Goal: Task Accomplishment & Management: Use online tool/utility

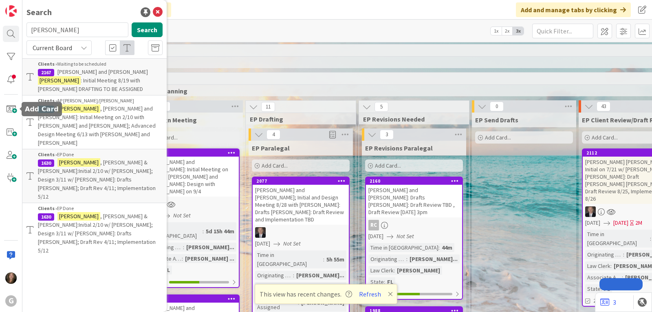
click at [13, 108] on span at bounding box center [11, 109] width 16 height 16
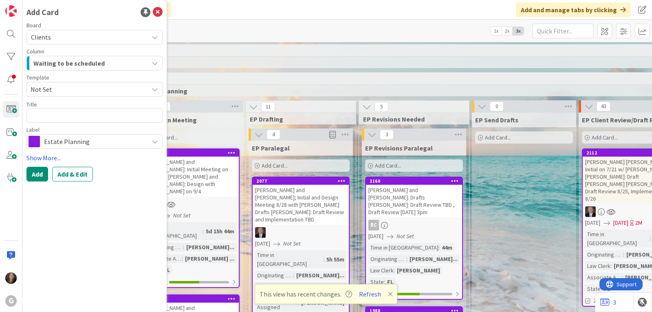
click at [156, 89] on icon at bounding box center [155, 89] width 7 height 7
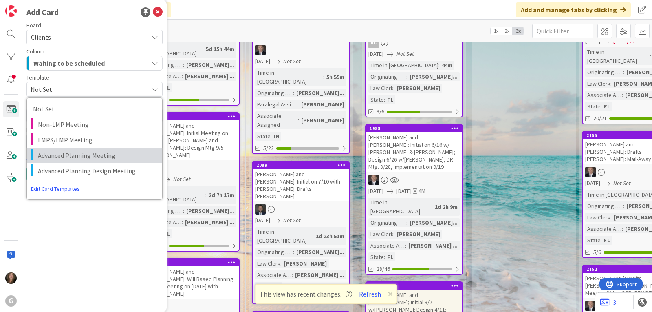
scroll to position [204, 0]
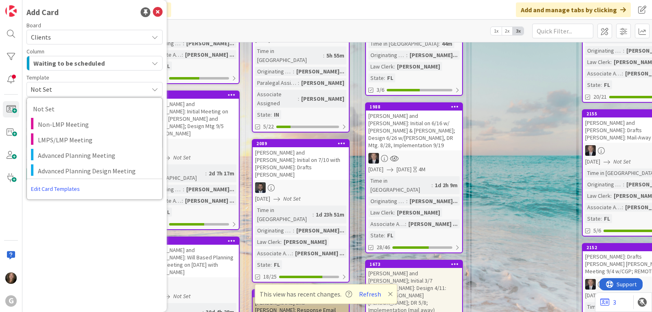
click at [126, 75] on div "Template" at bounding box center [94, 78] width 136 height 6
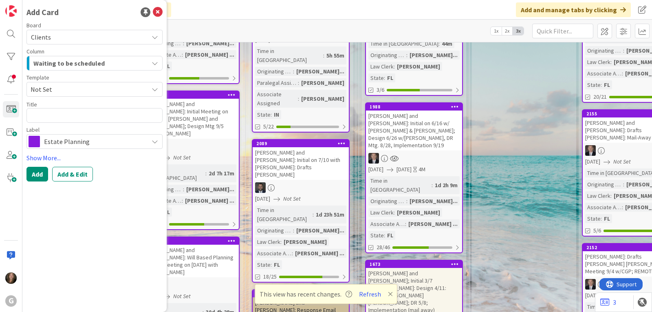
click at [139, 144] on span "Estate Planning" at bounding box center [94, 141] width 100 height 11
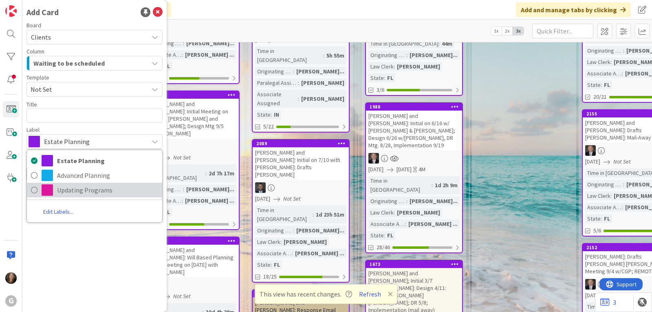
click at [102, 191] on span "Updating Programs" at bounding box center [107, 190] width 101 height 12
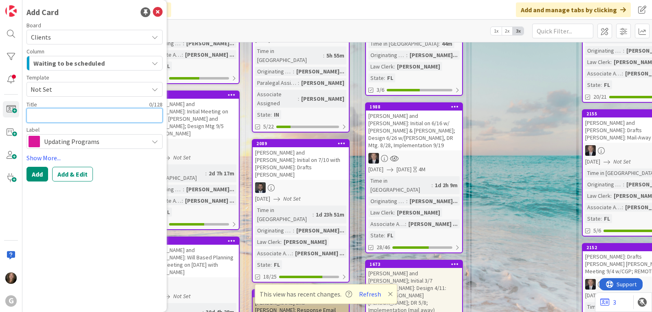
click at [57, 116] on textarea at bounding box center [94, 115] width 136 height 15
type textarea "x"
type textarea "F"
type textarea "x"
type textarea "Fo"
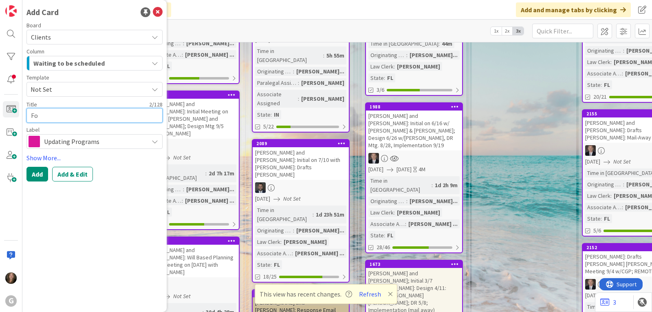
type textarea "x"
type textarea "Fos"
type textarea "x"
type textarea "Fo"
type textarea "x"
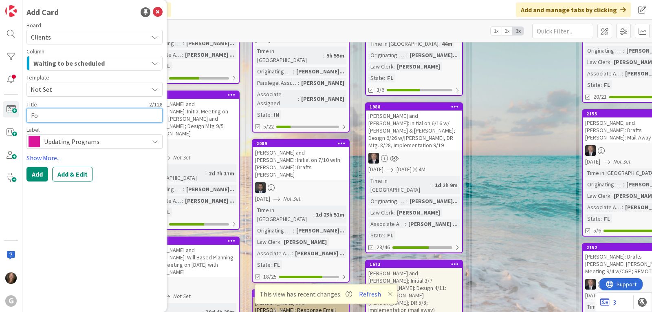
type textarea "F"
type textarea "x"
type textarea "Fi"
type textarea "x"
type textarea "Fis"
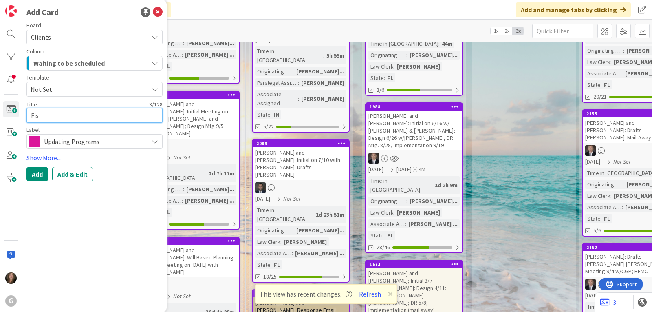
type textarea "x"
type textarea "Fish"
type textarea "x"
type textarea "Fishe"
type textarea "x"
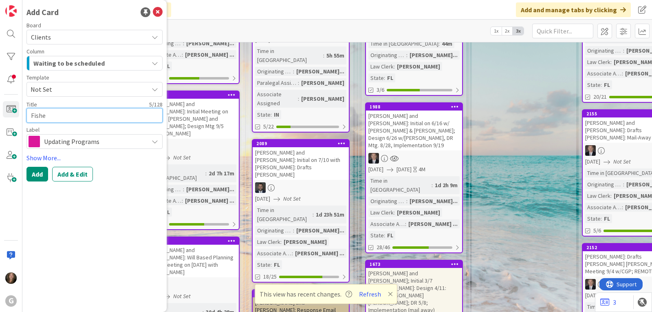
type textarea "[PERSON_NAME]"
type textarea "x"
type textarea "[PERSON_NAME]"
type textarea "x"
type textarea "[PERSON_NAME] F"
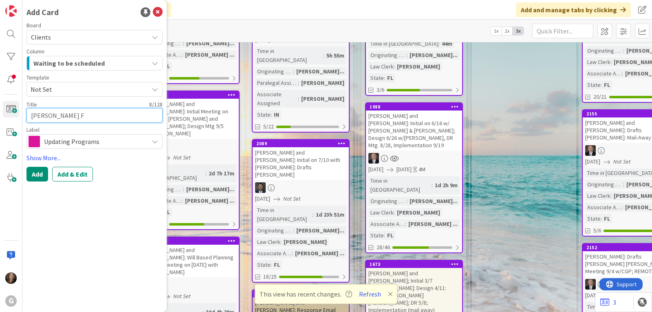
type textarea "x"
type textarea "[PERSON_NAME]"
type textarea "x"
type textarea "[PERSON_NAME] Fam"
type textarea "x"
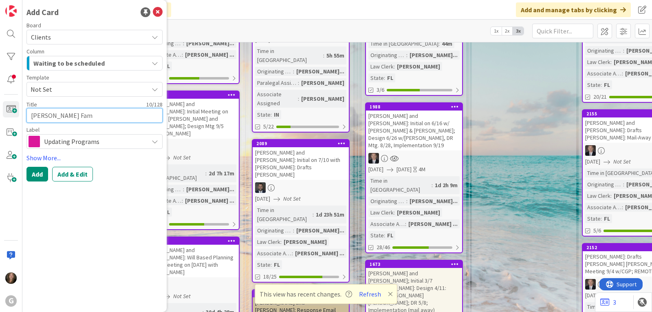
type textarea "[PERSON_NAME] Fami"
type textarea "x"
type textarea "[PERSON_NAME] Famil"
type textarea "x"
type textarea "[PERSON_NAME] Family"
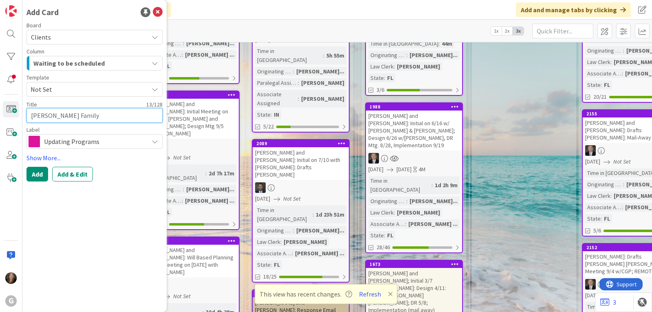
type textarea "x"
type textarea "[PERSON_NAME] Family"
type textarea "x"
type textarea "[PERSON_NAME] Family T"
type textarea "x"
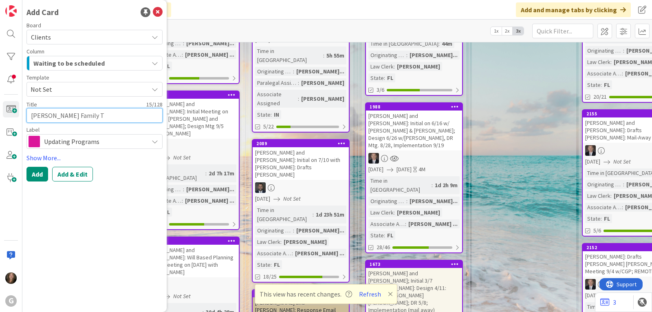
type textarea "[PERSON_NAME] Family Tr"
type textarea "x"
type textarea "[PERSON_NAME] Family Tru"
type textarea "x"
type textarea "[PERSON_NAME] Family Trus"
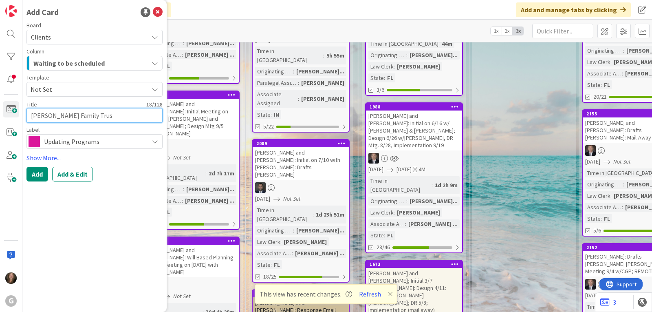
type textarea "x"
type textarea "[PERSON_NAME] Family Trust"
drag, startPoint x: 97, startPoint y: 116, endPoint x: 68, endPoint y: 116, distance: 28.1
click at [68, 116] on textarea "[PERSON_NAME] Family Trust" at bounding box center [94, 115] width 136 height 15
type textarea "x"
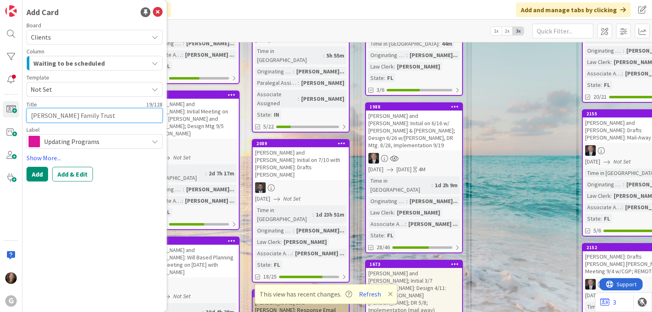
type textarea "[PERSON_NAME] Family I"
type textarea "x"
type textarea "[PERSON_NAME] Family In"
type textarea "x"
type textarea "[PERSON_NAME] Family Inv"
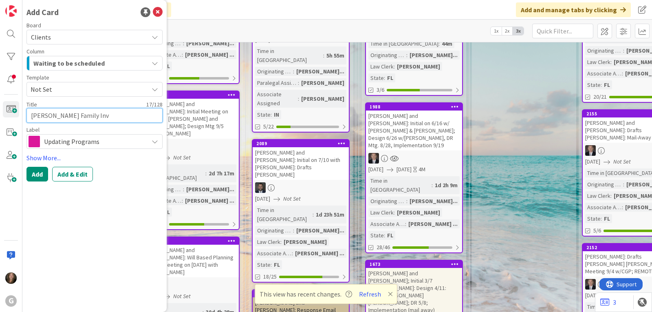
type textarea "x"
type textarea "[PERSON_NAME] Family Inve"
type textarea "x"
type textarea "[PERSON_NAME] Family Inves"
type textarea "x"
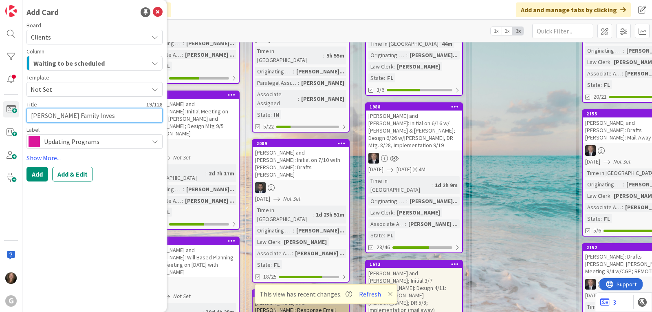
type textarea "[PERSON_NAME] Family Invest"
type textarea "x"
type textarea "[PERSON_NAME] Family Investm"
type textarea "x"
type textarea "[PERSON_NAME] Family Investme"
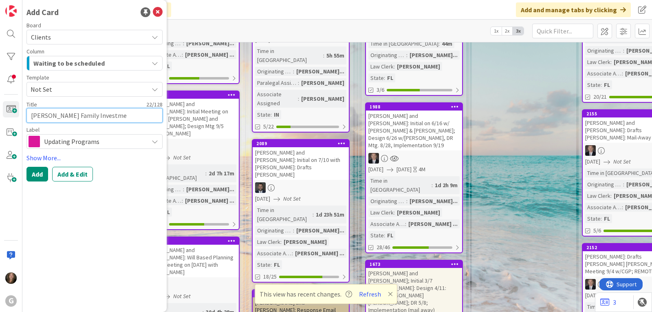
type textarea "x"
type textarea "[PERSON_NAME] Family Investment"
type textarea "x"
type textarea "[PERSON_NAME] Family Investments"
type textarea "x"
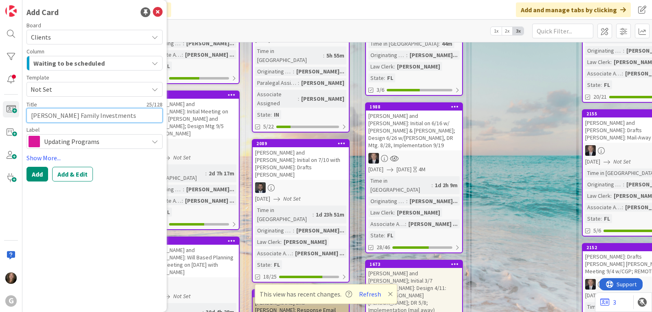
type textarea "[PERSON_NAME] Family Investments"
type textarea "x"
type textarea "[PERSON_NAME] Family Investments a"
type textarea "x"
type textarea "[PERSON_NAME] Family Investments and"
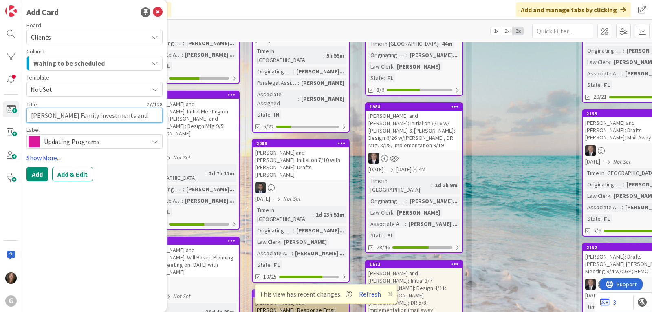
type textarea "x"
type textarea "[PERSON_NAME] Family Investments and"
type textarea "x"
type textarea "[PERSON_NAME] Family Investments and P"
type textarea "x"
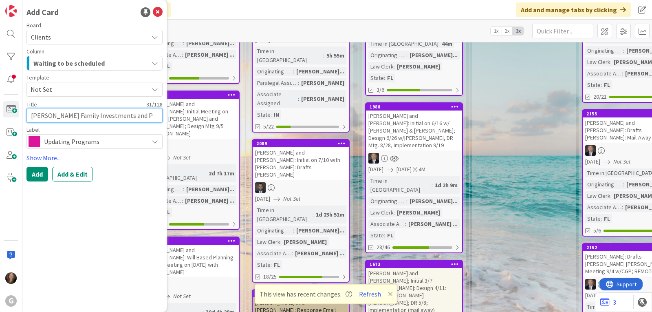
type textarea "[PERSON_NAME] Family Investments and Pr"
type textarea "x"
type textarea "[PERSON_NAME] Family Investments and Pro"
type textarea "x"
type textarea "[PERSON_NAME] Family Investments and Prop"
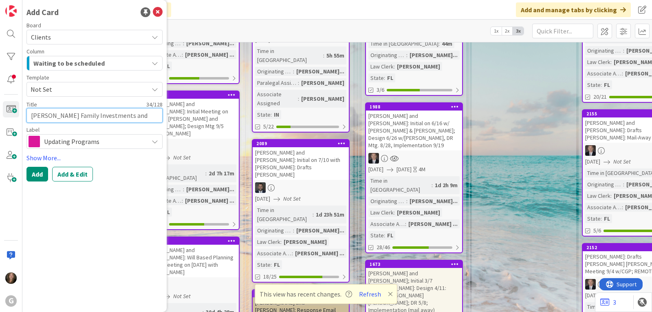
type textarea "x"
type textarea "[PERSON_NAME] Family Investments and Prope"
type textarea "x"
type textarea "[PERSON_NAME] Family Investments and Proper"
type textarea "x"
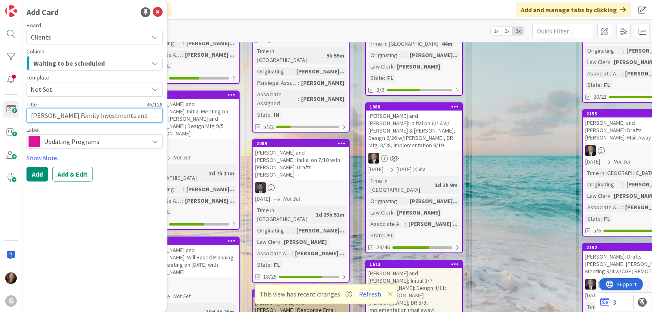
type textarea "[PERSON_NAME] Family Investments and Propert"
type textarea "x"
type textarea "[PERSON_NAME] Family Investments and Properti"
type textarea "x"
type textarea "[PERSON_NAME] Family Investments and Propertie"
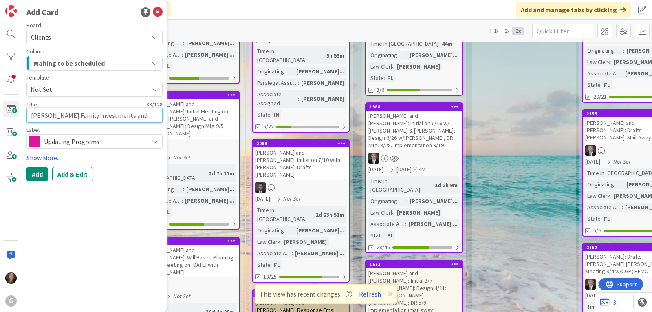
type textarea "x"
type textarea "[PERSON_NAME] Family Investments and Properties"
type textarea "x"
type textarea "[PERSON_NAME] Family Investments and Properties:"
type textarea "x"
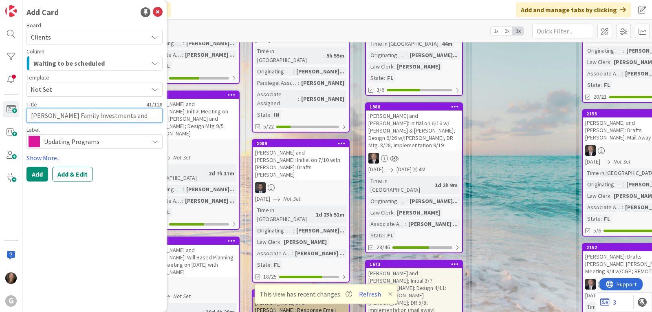
type textarea "[PERSON_NAME] Family Investments and Properties:"
type textarea "x"
type textarea "[PERSON_NAME] Family Investments and Properties: J"
type textarea "x"
type textarea "[PERSON_NAME] Family Investments and Properties: Jo"
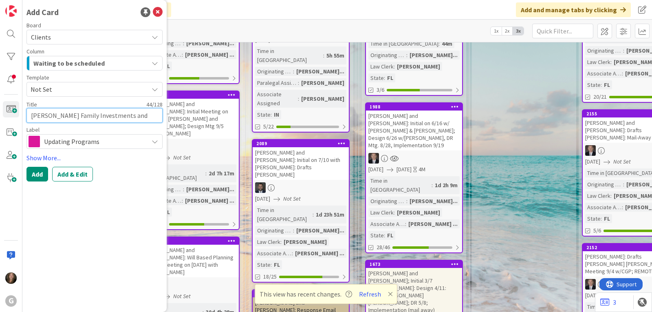
type textarea "x"
type textarea "[PERSON_NAME] Family Investments and Properties: [PERSON_NAME]"
type textarea "x"
type textarea "[PERSON_NAME] Family Investments and Properties: [PERSON_NAME]"
type textarea "x"
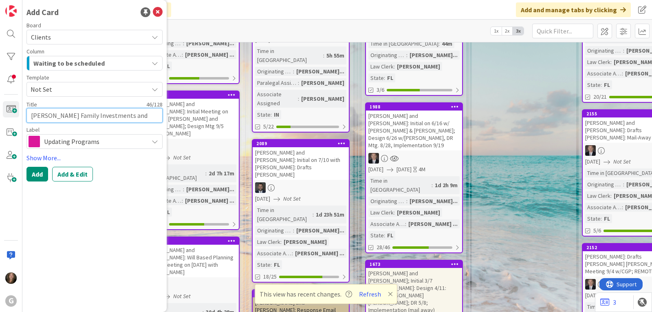
type textarea "[PERSON_NAME] Family Investments and Properties: [PERSON_NAME]"
type textarea "x"
type textarea "[PERSON_NAME] Family Investments and Properties: [PERSON_NAME]"
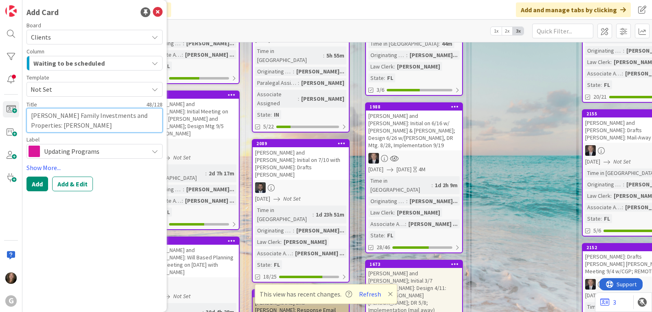
type textarea "x"
type textarea "[PERSON_NAME] Family Investments and Properties: [PERSON_NAME]"
type textarea "x"
type textarea "[PERSON_NAME] Family Investments and Properties: [PERSON_NAME]"
type textarea "x"
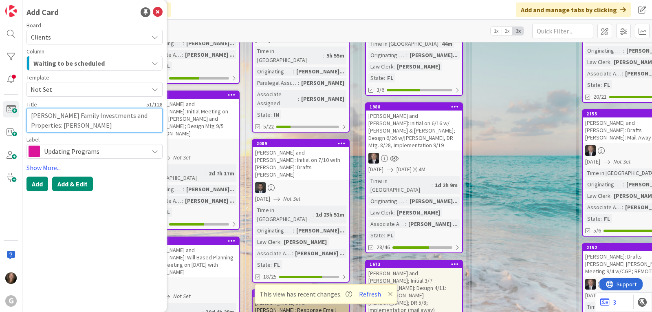
type textarea "[PERSON_NAME] Family Investments and Properties: [PERSON_NAME]"
click at [84, 185] on button "Add & Edit" at bounding box center [72, 183] width 41 height 15
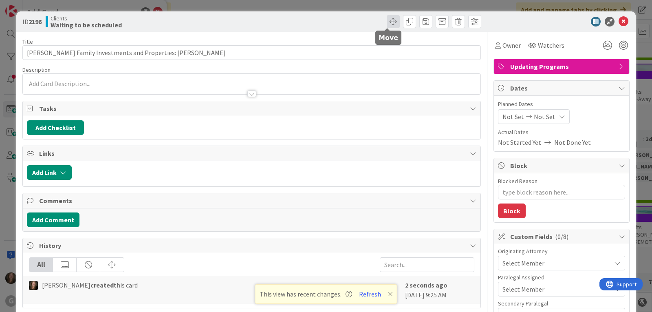
click at [388, 20] on span at bounding box center [393, 21] width 13 height 13
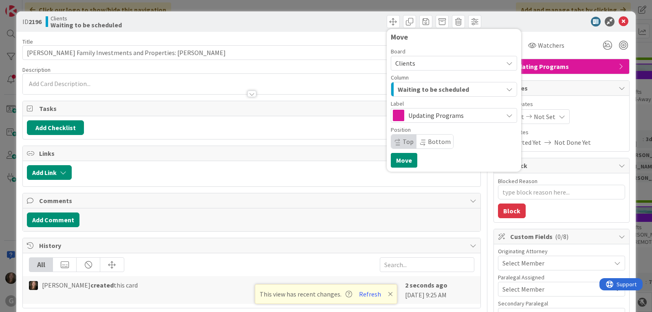
click at [501, 84] on button "Waiting to be scheduled" at bounding box center [454, 89] width 126 height 15
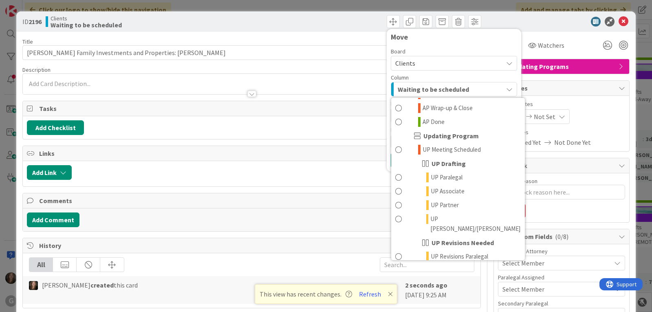
scroll to position [570, 0]
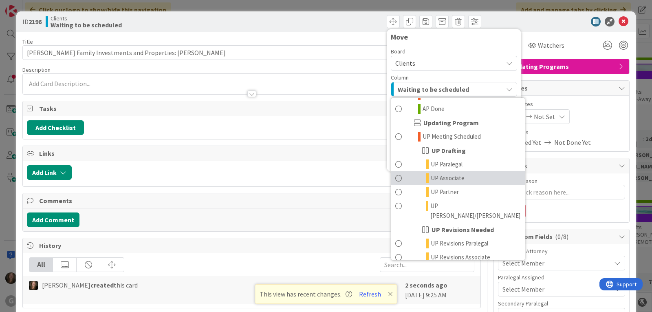
click at [455, 173] on span "UP Associate" at bounding box center [448, 178] width 34 height 10
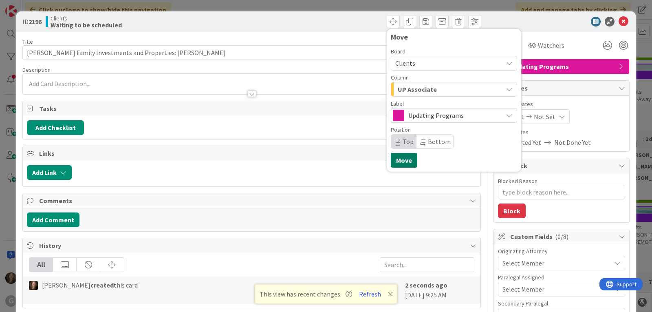
click at [397, 161] on button "Move" at bounding box center [404, 160] width 26 height 15
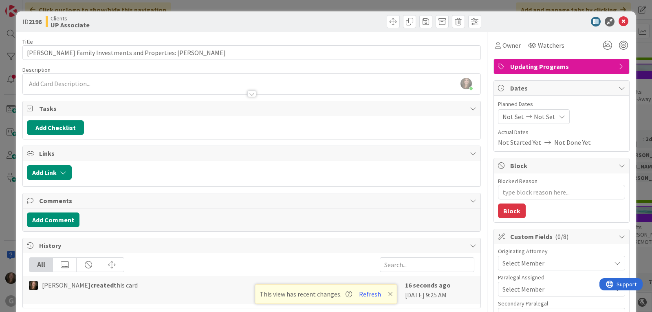
scroll to position [204, 0]
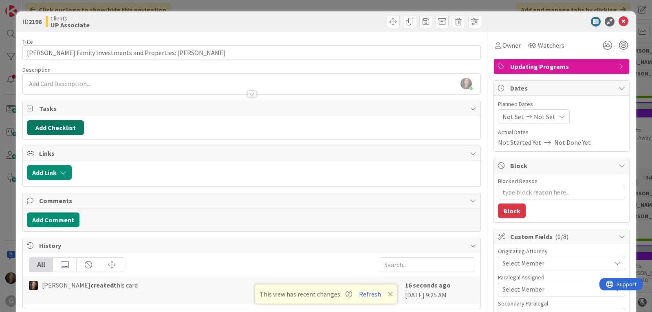
click at [31, 128] on button "Add Checklist" at bounding box center [55, 127] width 57 height 15
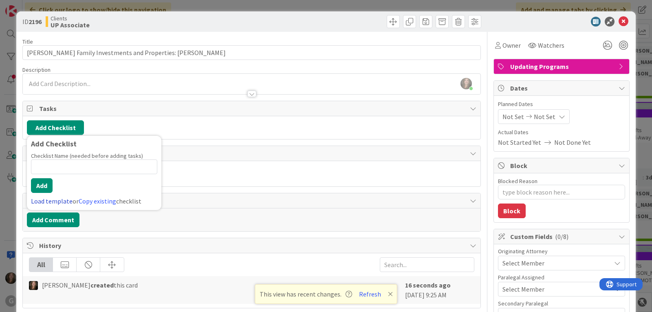
click at [39, 201] on link "Load template" at bounding box center [52, 201] width 42 height 8
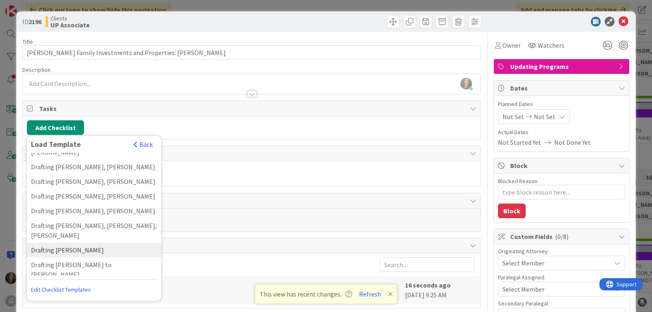
click at [48, 242] on div "Drafting [PERSON_NAME]" at bounding box center [94, 249] width 134 height 15
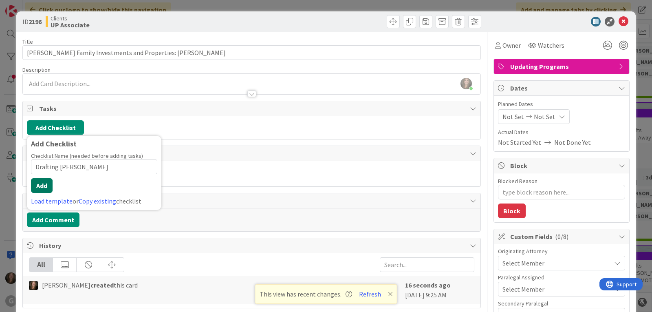
click at [45, 186] on button "Add" at bounding box center [42, 185] width 22 height 15
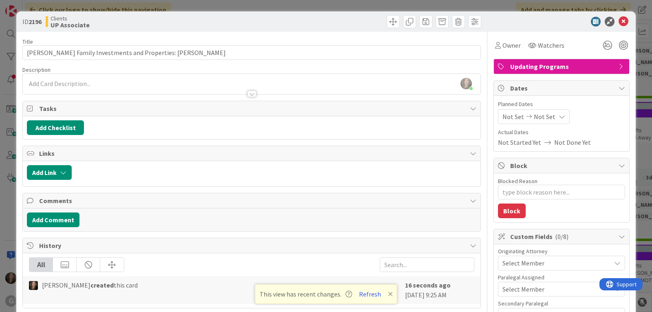
type textarea "x"
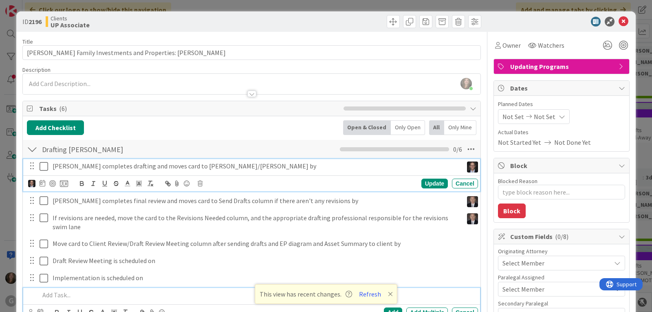
click at [117, 169] on p "[PERSON_NAME] completes drafting and moves card to [PERSON_NAME]/[PERSON_NAME] …" at bounding box center [256, 165] width 407 height 9
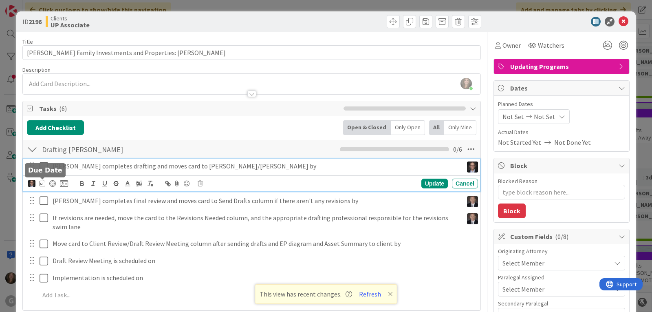
click at [42, 183] on icon at bounding box center [43, 183] width 6 height 7
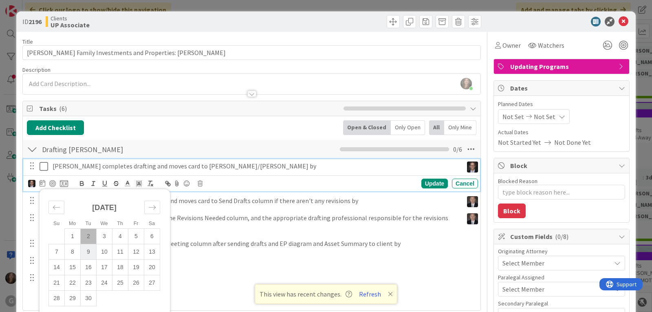
click at [86, 251] on td "9" at bounding box center [89, 251] width 16 height 15
type input "[DATE]"
type textarea "x"
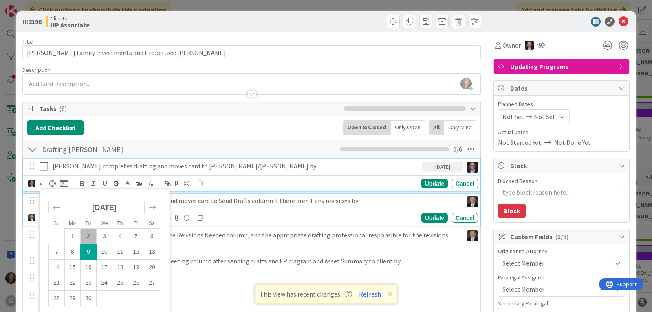
click at [250, 201] on p "[PERSON_NAME] completes final review and moves card to Send Drafts column if th…" at bounding box center [256, 200] width 407 height 9
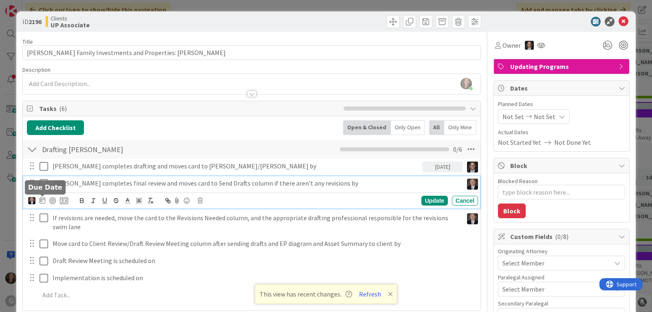
click at [42, 200] on icon at bounding box center [43, 200] width 6 height 7
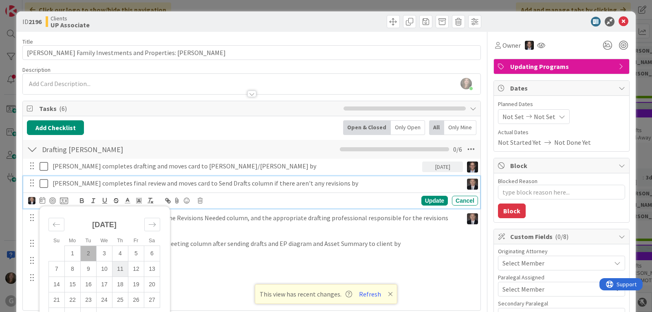
click at [123, 266] on td "11" at bounding box center [120, 268] width 16 height 15
type input "[DATE]"
type textarea "x"
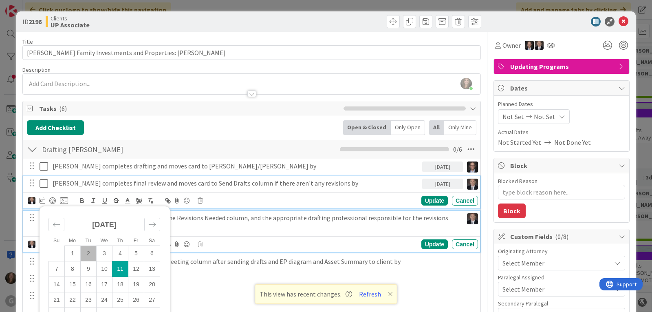
click at [225, 222] on p "If revisions are needed, move the card to the Revisions Needed column, and the …" at bounding box center [256, 222] width 407 height 18
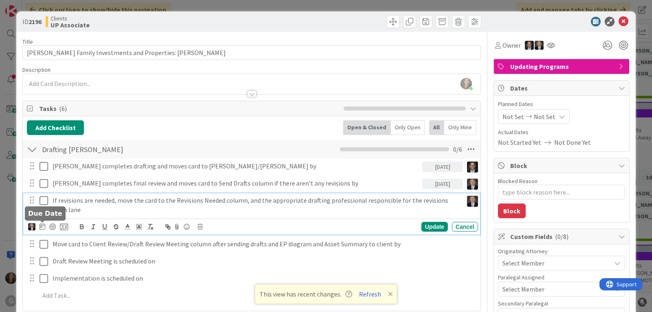
click at [43, 224] on icon at bounding box center [43, 226] width 6 height 7
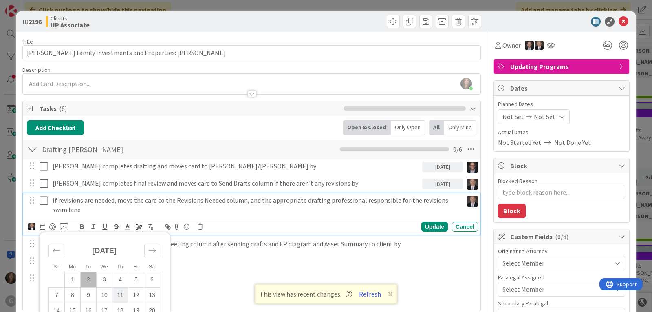
click at [119, 293] on td "11" at bounding box center [120, 294] width 16 height 15
type input "[DATE]"
type textarea "x"
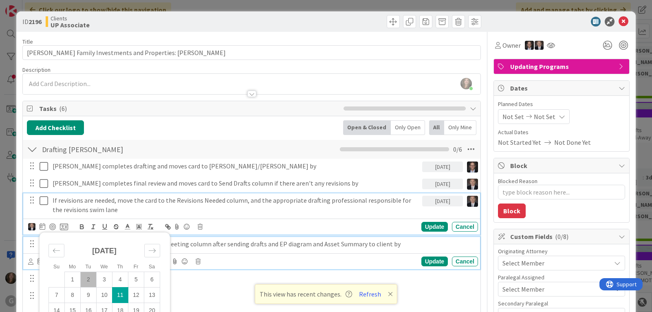
click at [257, 244] on p "Move card to Client Review/Draft Review Meeting column after sending drafts and…" at bounding box center [264, 243] width 422 height 9
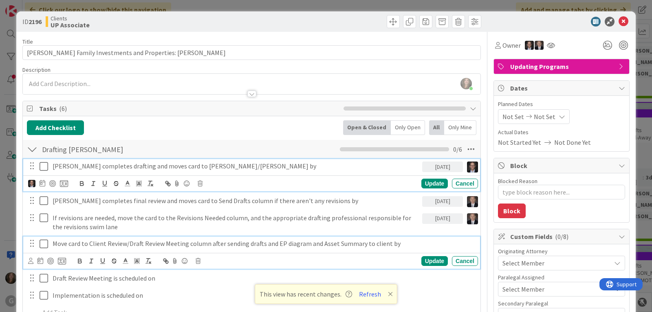
click at [94, 167] on p "[PERSON_NAME] completes drafting and moves card to [PERSON_NAME]/[PERSON_NAME] …" at bounding box center [236, 165] width 366 height 9
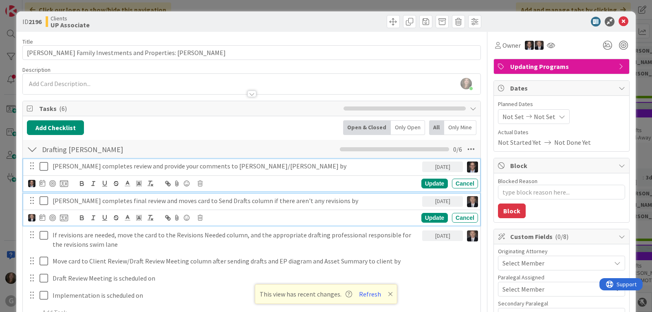
click at [129, 202] on p "[PERSON_NAME] completes final review and moves card to Send Drafts column if th…" at bounding box center [236, 200] width 366 height 9
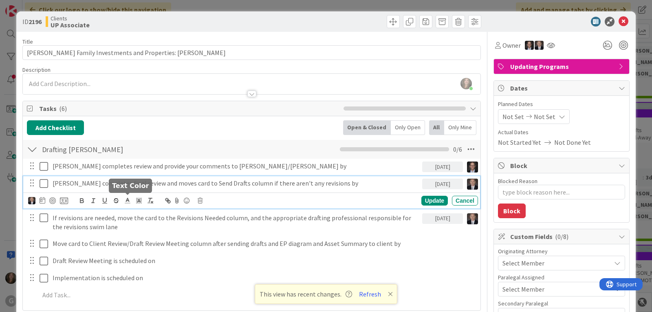
type textarea "x"
click at [68, 180] on p "[PERSON_NAME] completes final review and moves card to Send Drafts column if th…" at bounding box center [236, 182] width 366 height 9
click at [96, 185] on p "[PERSON_NAME] completes final review and moves card to Send Drafts column if th…" at bounding box center [236, 182] width 366 height 9
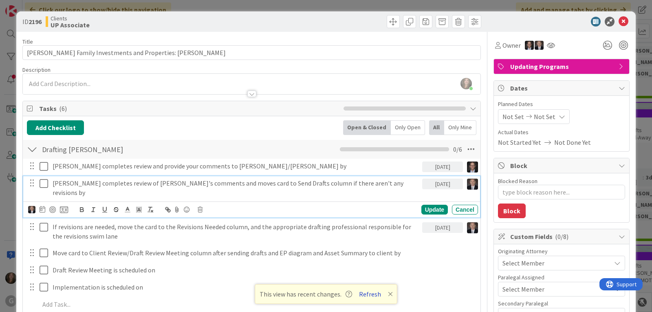
click at [367, 295] on button "Refresh" at bounding box center [370, 293] width 28 height 11
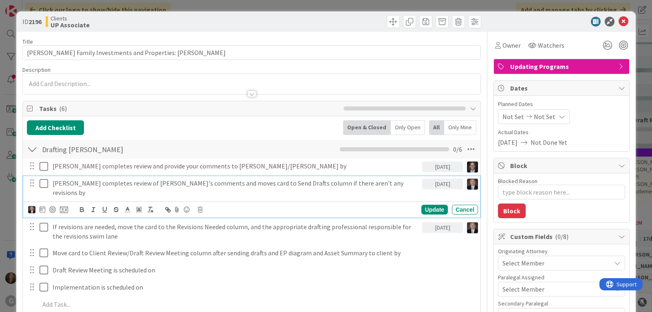
click at [182, 183] on p "[PERSON_NAME] completes review of [PERSON_NAME]'s comments and moves card to Se…" at bounding box center [236, 187] width 366 height 18
type textarea "x"
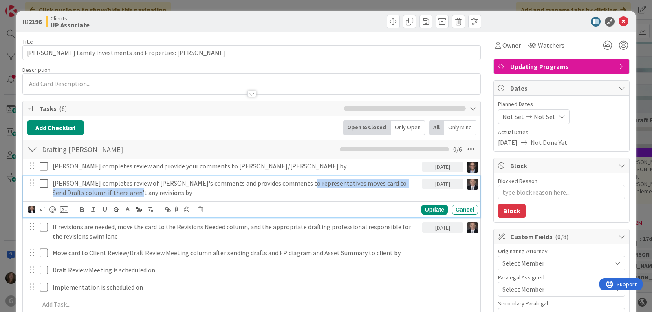
drag, startPoint x: 287, startPoint y: 184, endPoint x: 301, endPoint y: 192, distance: 15.9
click at [301, 192] on p "Brad completes review of Joel's comments and provides comments to representativ…" at bounding box center [236, 187] width 366 height 18
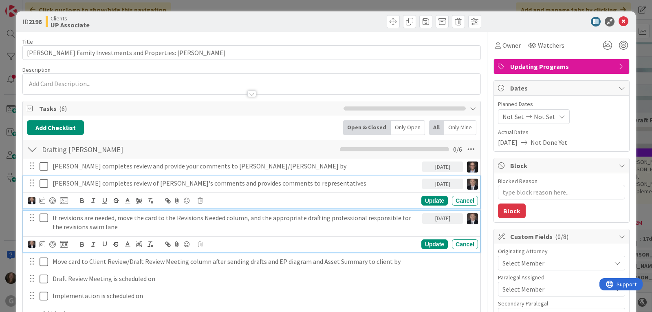
click at [361, 218] on p "If revisions are needed, move the card to the Revisions Needed column, and the …" at bounding box center [236, 222] width 366 height 18
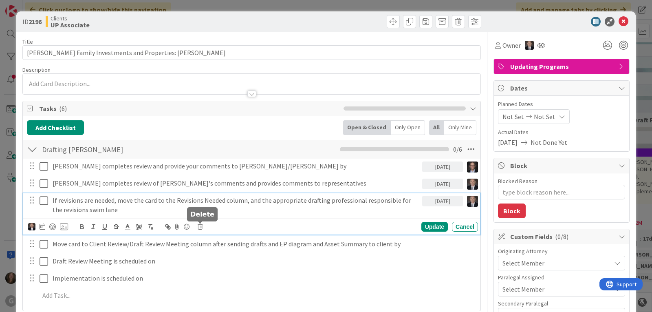
click at [200, 226] on icon at bounding box center [200, 227] width 5 height 6
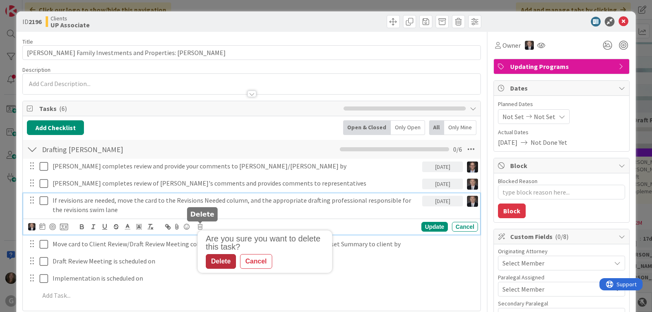
click at [219, 262] on div "Delete" at bounding box center [221, 261] width 30 height 15
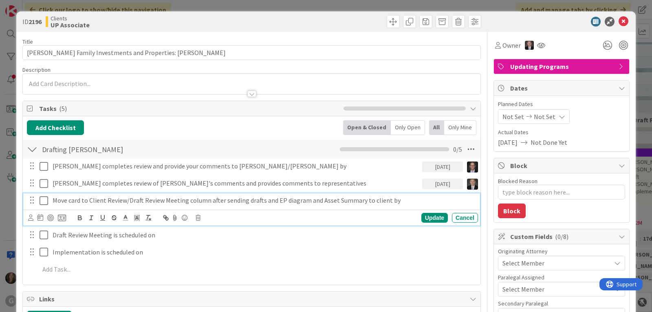
click at [240, 202] on p "Move card to Client Review/Draft Review Meeting column after sending drafts and…" at bounding box center [264, 200] width 422 height 9
click at [199, 218] on icon at bounding box center [198, 218] width 5 height 6
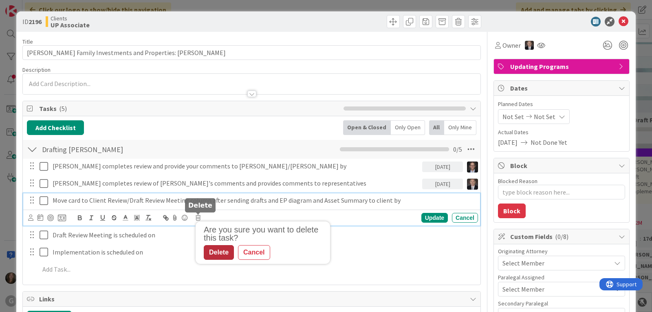
click at [215, 251] on div "Delete" at bounding box center [219, 252] width 30 height 15
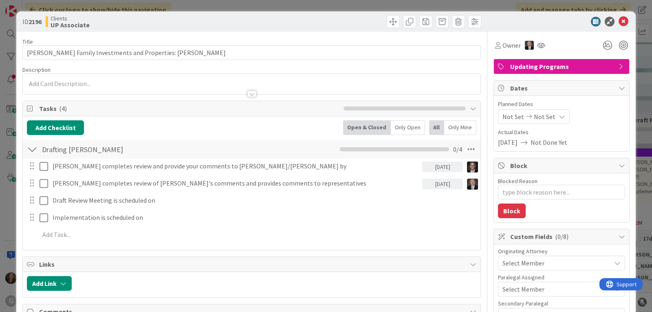
click at [130, 207] on div "Draft Review Meeting is scheduled on Update Cancel" at bounding box center [251, 200] width 457 height 15
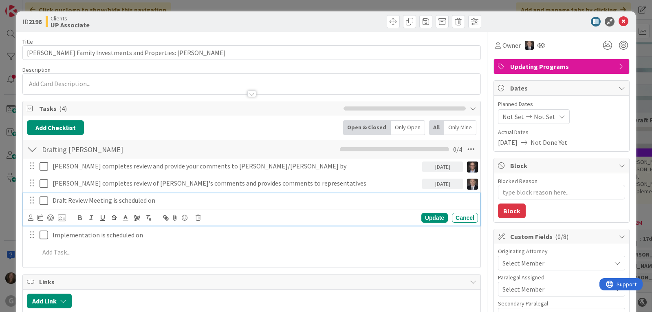
click at [130, 198] on p "Draft Review Meeting is scheduled on" at bounding box center [264, 200] width 422 height 9
click at [198, 217] on icon at bounding box center [198, 218] width 5 height 6
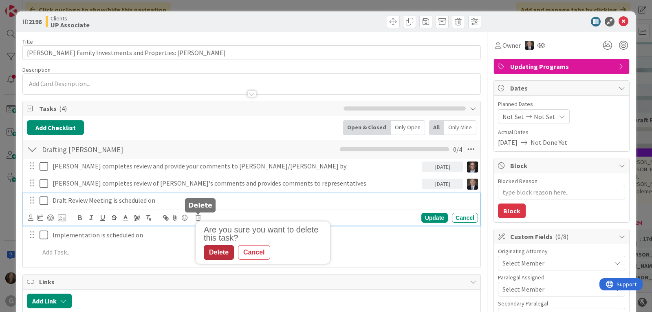
click at [207, 247] on div "Delete" at bounding box center [219, 252] width 30 height 15
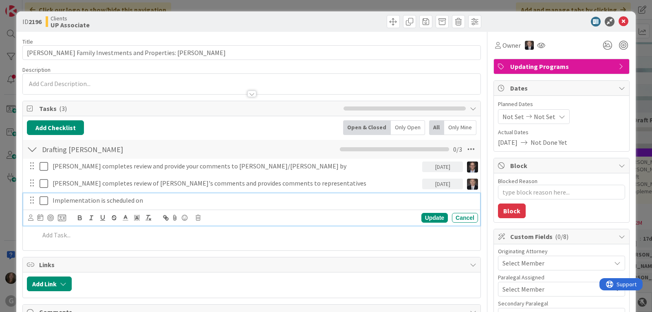
click at [136, 201] on p "Implementation is scheduled on" at bounding box center [264, 200] width 422 height 9
click at [199, 218] on icon at bounding box center [198, 218] width 5 height 6
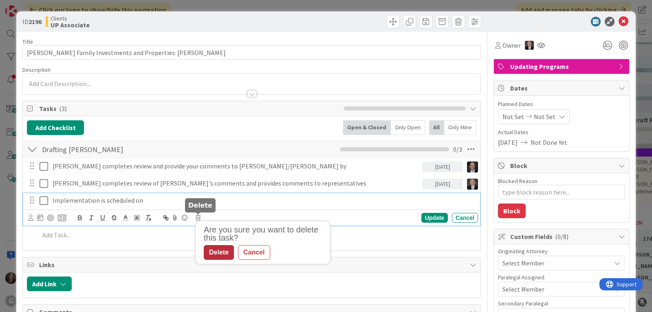
click at [210, 252] on div "Delete" at bounding box center [219, 252] width 30 height 15
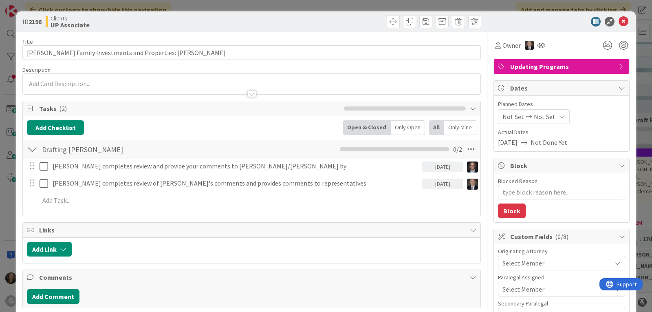
click at [572, 260] on div "Select Member" at bounding box center [556, 263] width 108 height 10
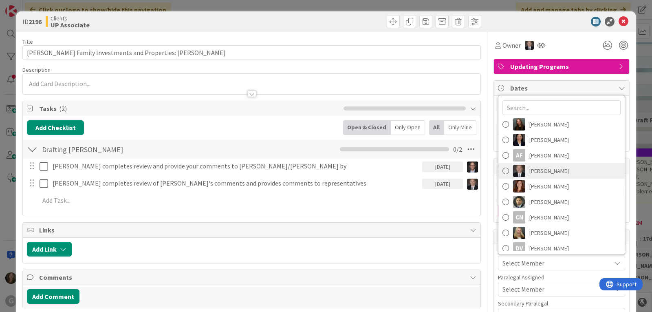
click at [559, 172] on link "[PERSON_NAME]" at bounding box center [561, 170] width 126 height 15
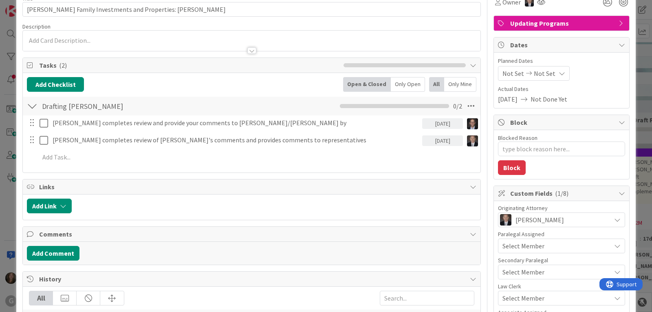
scroll to position [81, 0]
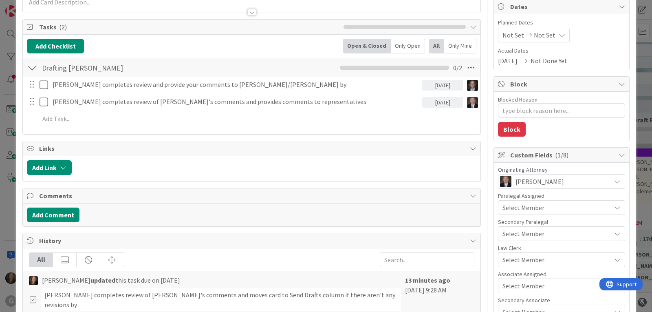
click at [536, 287] on span "Select Member" at bounding box center [523, 286] width 42 height 10
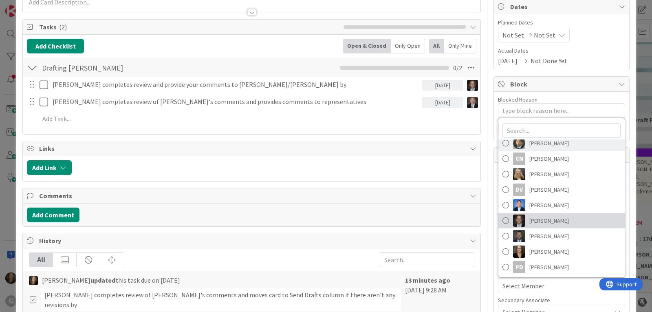
click at [542, 222] on span "[PERSON_NAME]" at bounding box center [549, 220] width 40 height 12
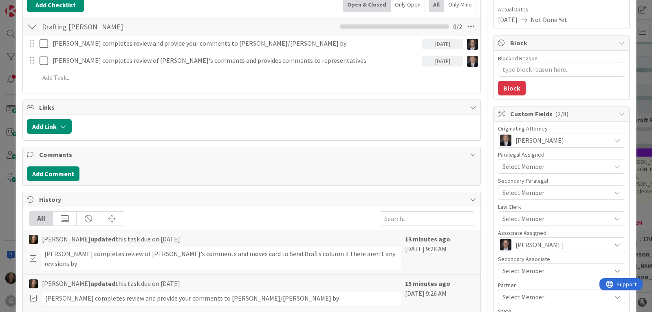
scroll to position [163, 0]
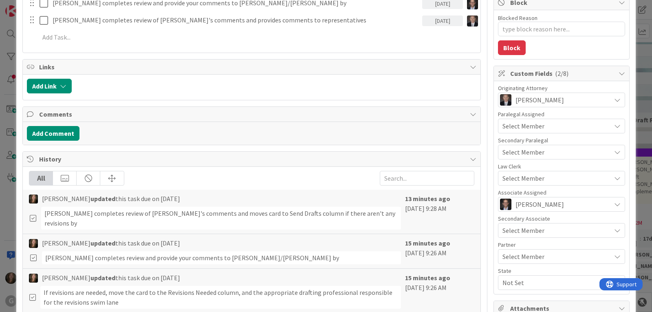
click at [524, 278] on span "Not Set" at bounding box center [556, 282] width 108 height 10
click at [515, 250] on link "FL" at bounding box center [560, 248] width 130 height 15
click at [499, 248] on icon at bounding box center [502, 248] width 7 height 12
type textarea "x"
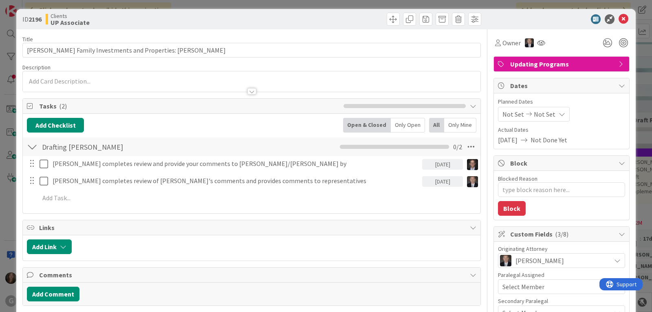
scroll to position [0, 0]
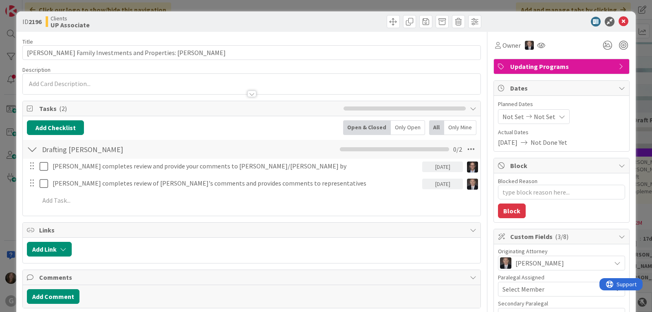
click at [502, 115] on span "Not Set" at bounding box center [513, 117] width 22 height 10
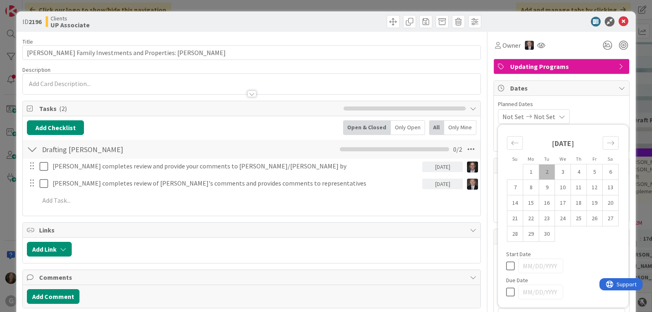
click at [540, 169] on td "2" at bounding box center [547, 171] width 16 height 15
type input "09/02/2025"
click at [579, 115] on div "09/02/2025 Not Set Su Mo Tu We Th Fr Sa August 2025 1 2 3 4 5 6 7 8 9 10 11 12 …" at bounding box center [561, 116] width 127 height 15
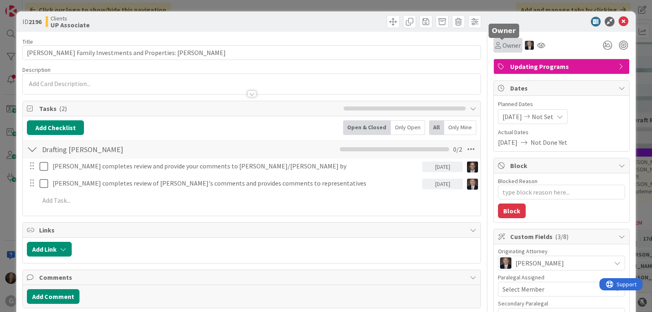
click at [502, 45] on span "Owner" at bounding box center [511, 45] width 18 height 10
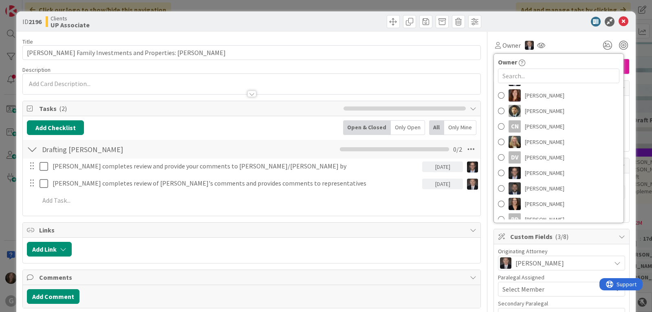
scroll to position [122, 0]
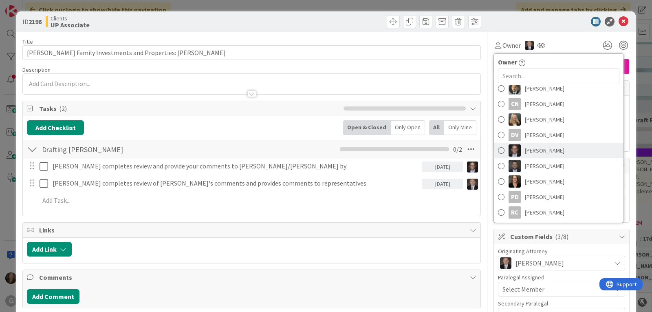
click at [498, 152] on span at bounding box center [501, 150] width 7 height 12
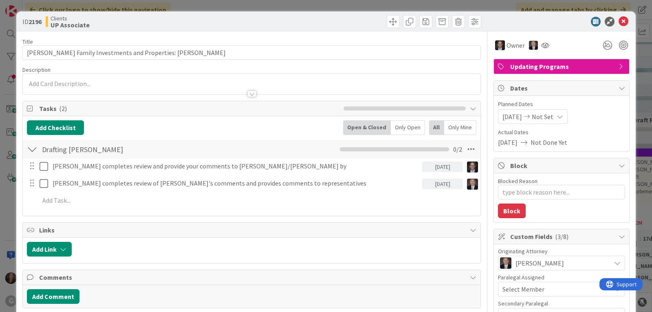
type textarea "x"
click at [618, 23] on icon at bounding box center [623, 22] width 10 height 10
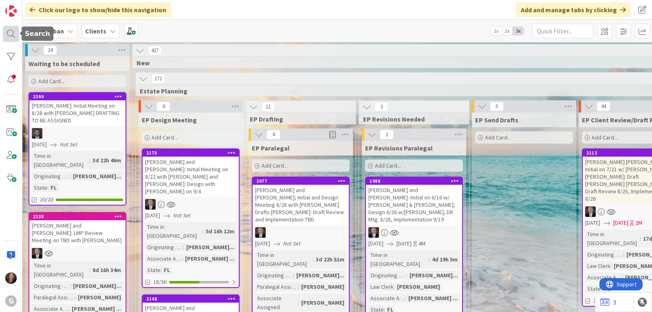
click at [13, 34] on div at bounding box center [11, 34] width 16 height 16
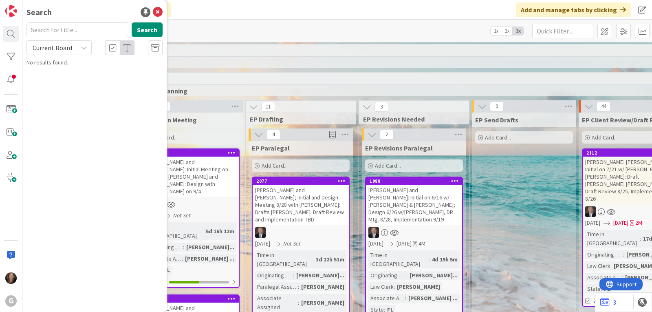
click at [73, 30] on input "text" at bounding box center [77, 29] width 102 height 15
type input "fisher"
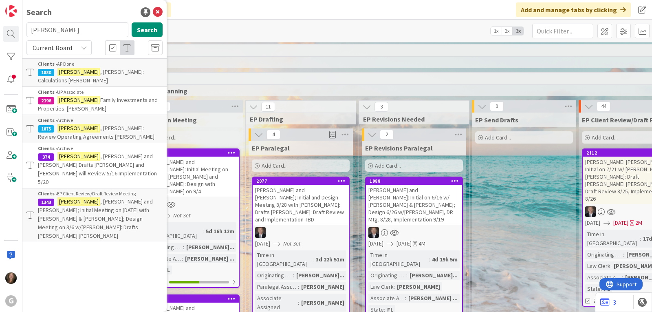
click at [78, 96] on span "Family Investments and Properties: Joel Brad" at bounding box center [98, 104] width 120 height 16
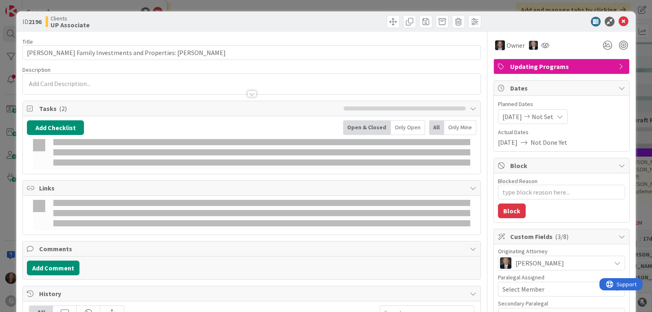
type textarea "x"
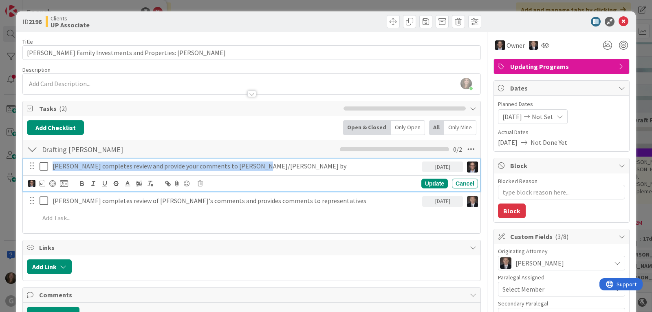
drag, startPoint x: 252, startPoint y: 166, endPoint x: 59, endPoint y: 163, distance: 192.7
click at [54, 161] on p "[PERSON_NAME] completes review and provide your comments to [PERSON_NAME]/[PERS…" at bounding box center [236, 165] width 366 height 9
copy p "[PERSON_NAME] completes review and provide your comments to [PERSON_NAME]/[PERS…"
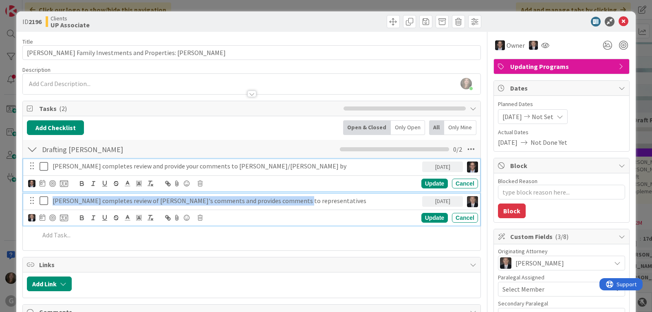
drag, startPoint x: 293, startPoint y: 203, endPoint x: 49, endPoint y: 194, distance: 244.2
click at [49, 194] on div "Brad completes review of Joel's comments and provides comments to representativ…" at bounding box center [235, 201] width 373 height 14
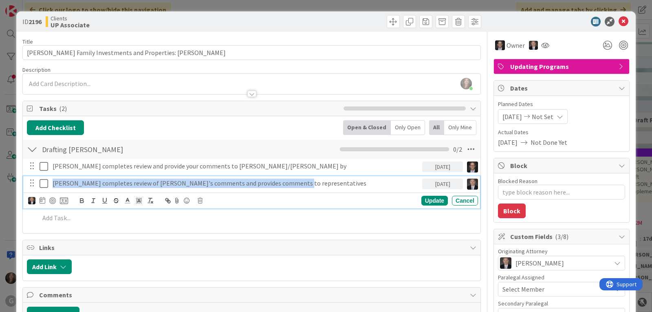
copy p "Brad completes review of Joel's comments and provides comments to representativ…"
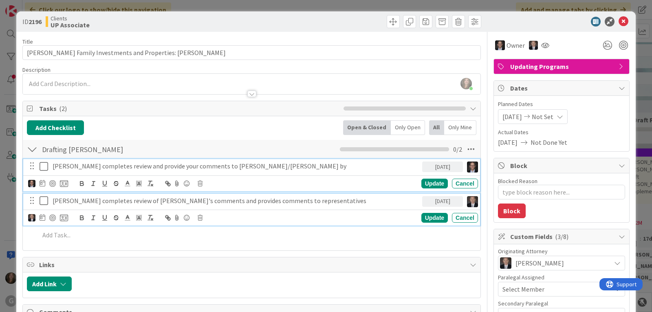
click at [230, 162] on p "[PERSON_NAME] completes review and provide your comments to [PERSON_NAME]/[PERS…" at bounding box center [236, 165] width 366 height 9
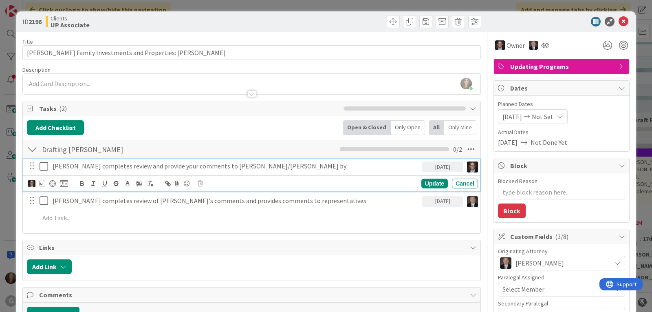
click at [147, 169] on p "[PERSON_NAME] completes review and provide your comments to [PERSON_NAME]/[PERS…" at bounding box center [236, 165] width 366 height 9
drag, startPoint x: 163, startPoint y: 165, endPoint x: 175, endPoint y: 163, distance: 11.8
click at [163, 165] on p "Joel completes review and provides your comments to Brad/Jonas lane by" at bounding box center [236, 165] width 366 height 9
click at [248, 167] on p "Joel completes review and provides comments to Brad/Jonas lane by" at bounding box center [236, 165] width 366 height 9
click at [618, 20] on icon at bounding box center [623, 22] width 10 height 10
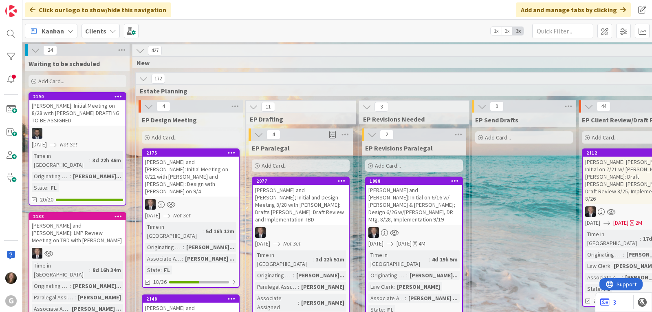
click at [2, 30] on div "G" at bounding box center [11, 156] width 22 height 312
click at [8, 31] on div at bounding box center [11, 34] width 16 height 16
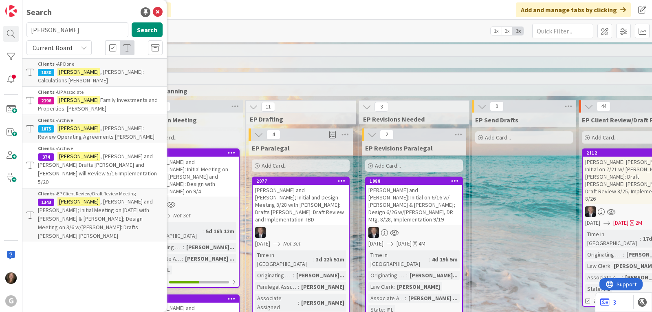
drag, startPoint x: 54, startPoint y: 31, endPoint x: 26, endPoint y: 29, distance: 28.6
click at [26, 29] on div "fisher Search" at bounding box center [95, 31] width 146 height 18
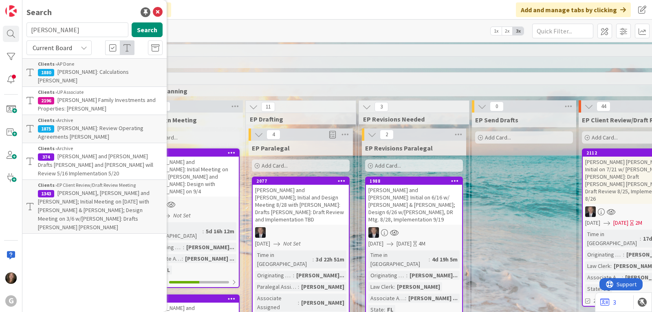
type input "smith"
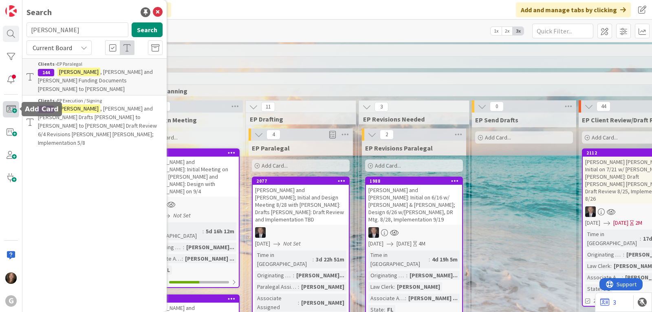
click at [6, 110] on span at bounding box center [11, 109] width 16 height 16
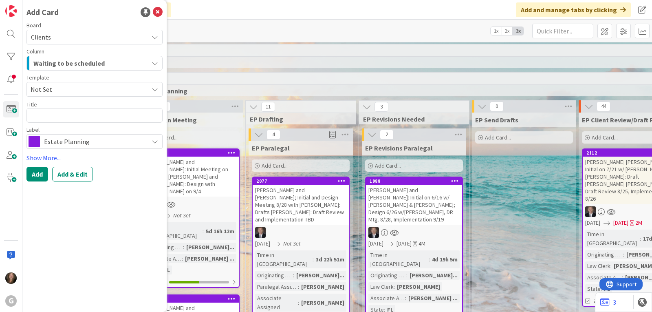
click at [150, 85] on span "Not Set" at bounding box center [94, 89] width 136 height 15
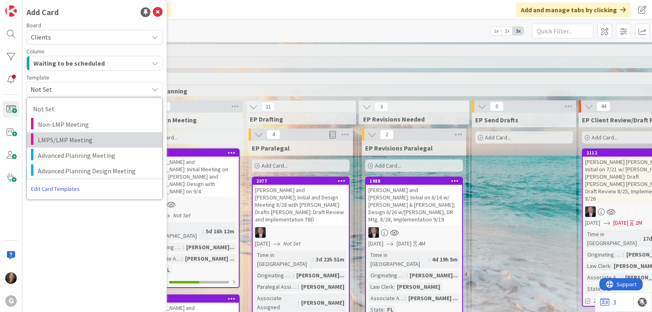
click at [96, 139] on span "LMPS/LMP Meeting" at bounding box center [97, 139] width 118 height 11
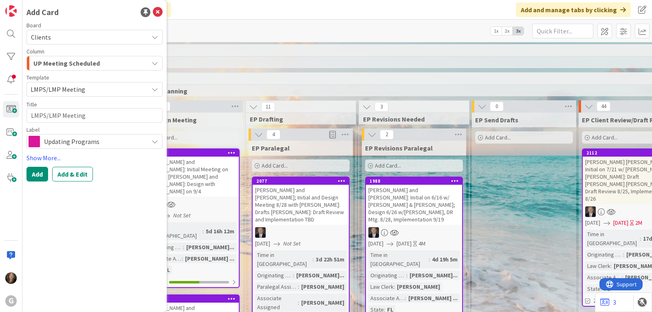
type textarea "x"
type textarea "LMPS/LMP Meeting"
click at [29, 116] on textarea "LMPS/LMP Meeting" at bounding box center [94, 115] width 136 height 15
type textarea "x"
type textarea "SLMPS/LMP Meeting"
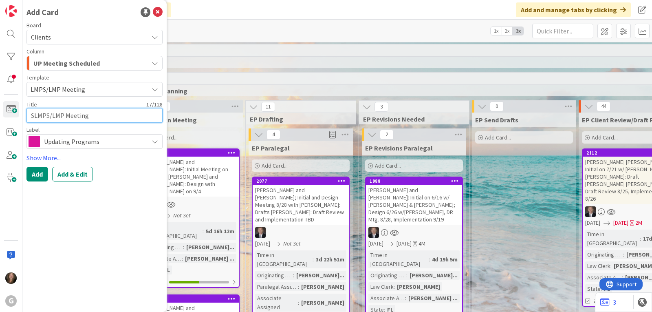
type textarea "x"
type textarea "S,LMPS/LMP Meeting"
type textarea "x"
type textarea "SLMPS/LMP Meeting"
type textarea "x"
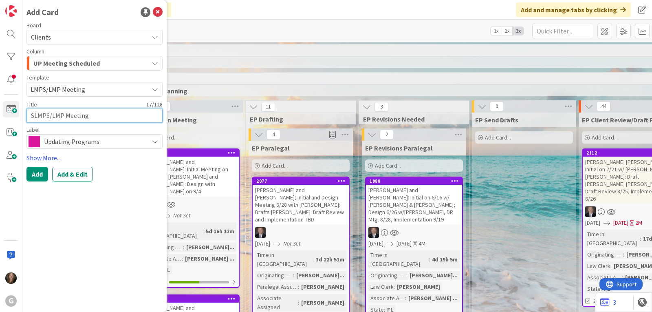
type textarea "SmLMPS/LMP Meeting"
type textarea "x"
type textarea "SmiLMPS/LMP Meeting"
type textarea "x"
type textarea "SmitLMPS/LMP Meeting"
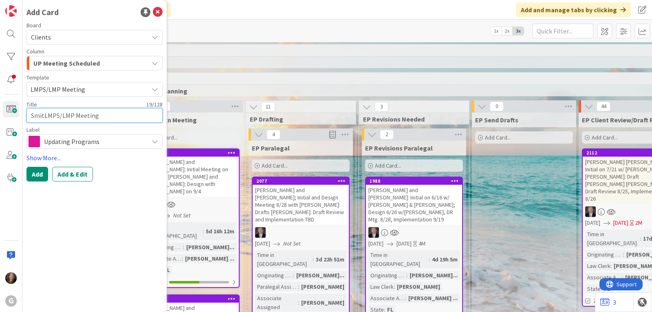
type textarea "x"
type textarea "SmithLMPS/LMP Meeting"
type textarea "x"
type textarea "Smith,LMPS/LMP Meeting"
type textarea "x"
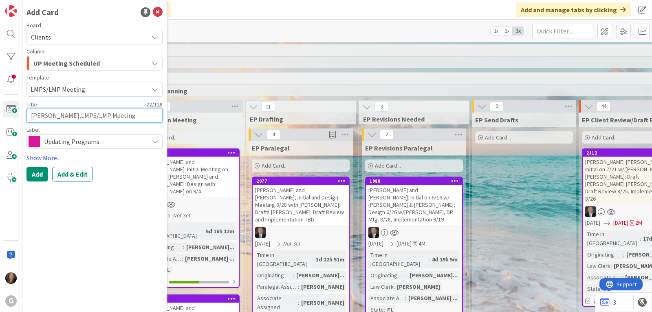
type textarea "Smith, LMPS/LMP Meeting"
type textarea "x"
type textarea "Smith, ALMPS/LMP Meeting"
type textarea "x"
type textarea "Smith, AbLMPS/LMP Meeting"
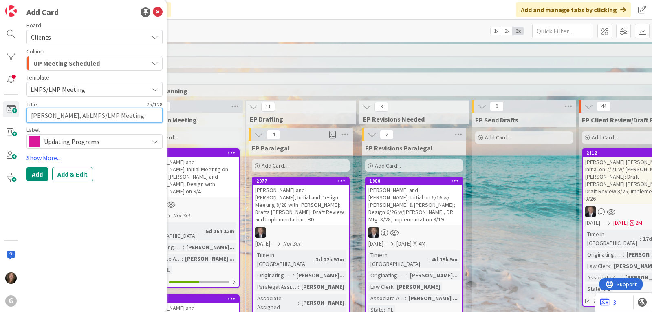
type textarea "x"
type textarea "Smith, Abe LMPS/LMP Meeting"
type textarea "x"
type textarea "Smith, Abe anLMPS/LMP Meeting"
type textarea "x"
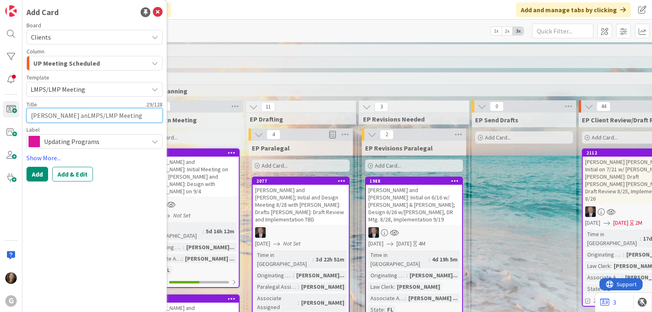
type textarea "Smith, Abe andLMPS/LMP Meeting"
type textarea "x"
type textarea "Smith, Abe and LMPS/LMP Meeting"
type textarea "x"
type textarea "Smith, Abe and SLMPS/LMP Meeting"
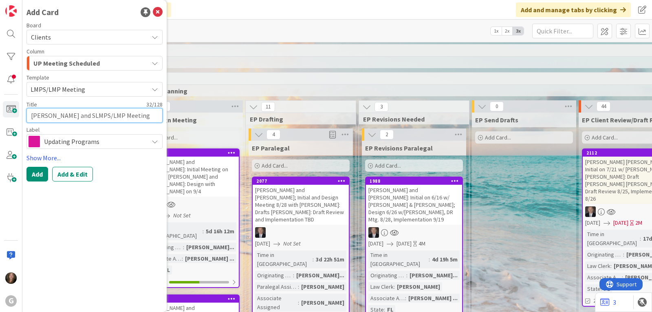
type textarea "x"
type textarea "Smith, Abe and SheLMPS/LMP Meeting"
type textarea "x"
type textarea "Smith, Abe and ShelLMPS/LMP Meeting"
type textarea "x"
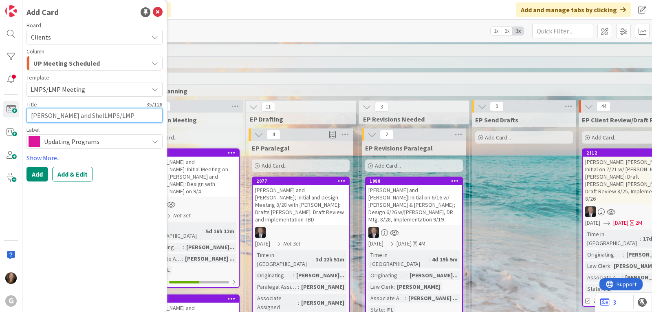
type textarea "Smith, Abe and ShellLMPS/LMP Meeting"
type textarea "x"
type textarea "Smith, Abe and ShelleyLMPS/LMP Meeting"
type textarea "x"
type textarea "Smith, Abe and Shelley:LMPS/LMP Meeting"
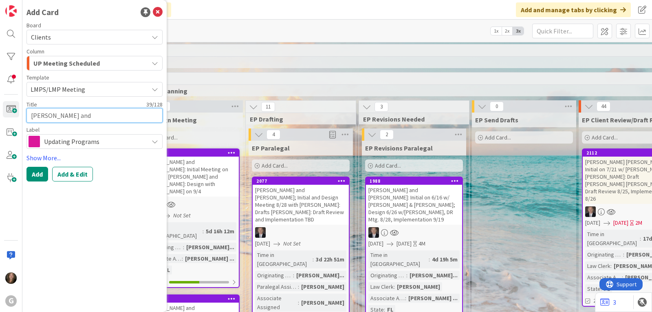
type textarea "x"
type textarea "Smith, Abe and Shelley: LMPS/LMP Meeting"
type textarea "x"
type textarea "Smith, Abe and Shelley: LMP S/LMP Meeting"
type textarea "x"
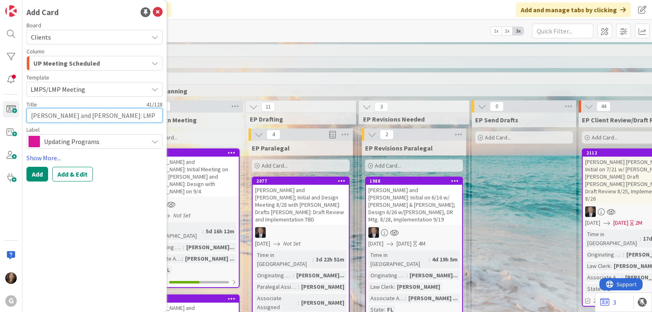
type textarea "Smith, Abe and Shelley: LMP Se/LMP Meeting"
type textarea "x"
type textarea "Smith, Abe and Shelley: LMP Sel/LMP Meeting"
type textarea "x"
type textarea "Smith, Abe and Shelley: LMP Sele/LMP Meeting"
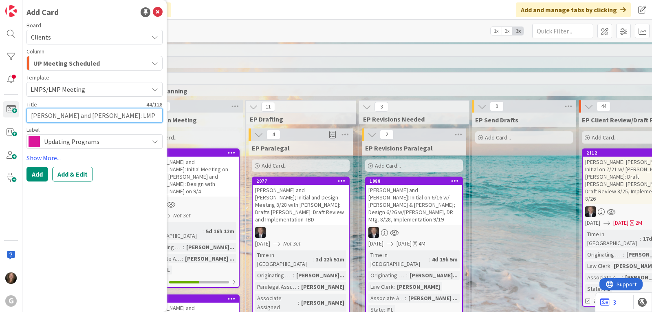
type textarea "x"
type textarea "Smith, Abe and Shelley: LMP Selec/LMP Meeting"
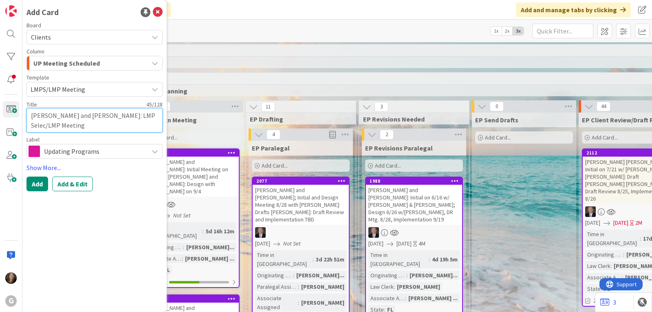
type textarea "x"
type textarea "Smith, Abe and Shelley: LMP Select/LMP Meeting"
type textarea "x"
type textarea "Smith, Abe and Shelley: LMP SelectLMP Meeting"
type textarea "x"
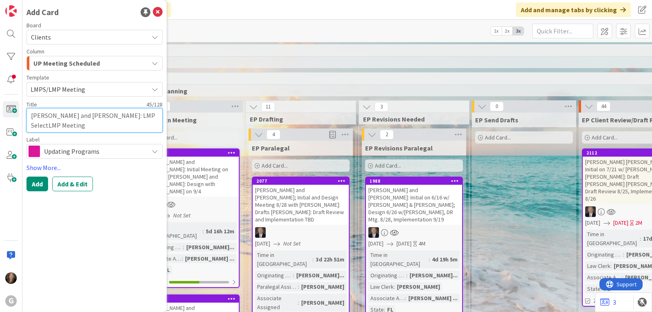
type textarea "Smith, Abe and Shelley: LMP SelectMP Meeting"
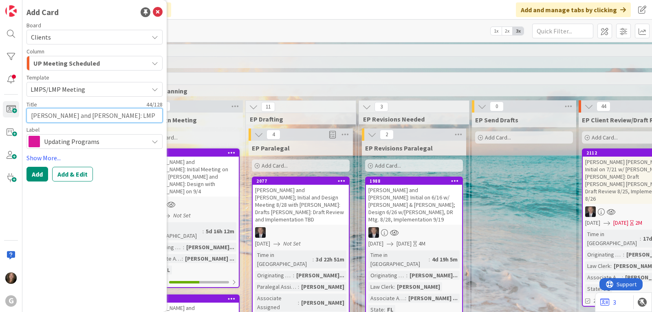
type textarea "x"
type textarea "Smith, Abe and Shelley: LMP SelectP Meeting"
type textarea "x"
type textarea "Smith, Abe and Shelley: LMP Select Meeting"
type textarea "x"
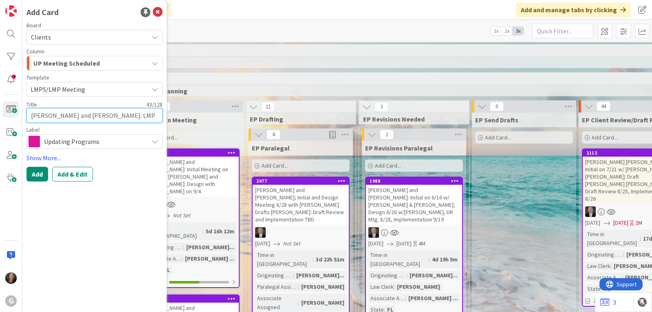
type textarea "Smith, Abe and Shelley: LMP Select Meeting"
type textarea "x"
type textarea "Smith, Abe and Shelley: LMP Select Meeting 8"
type textarea "x"
type textarea "Smith, Abe and Shelley: LMP Select Meeting 8/"
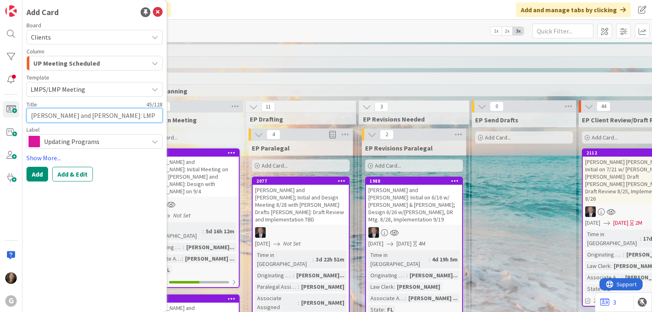
type textarea "x"
type textarea "Smith, Abe and Shelley: LMP Select Meeting 8/2"
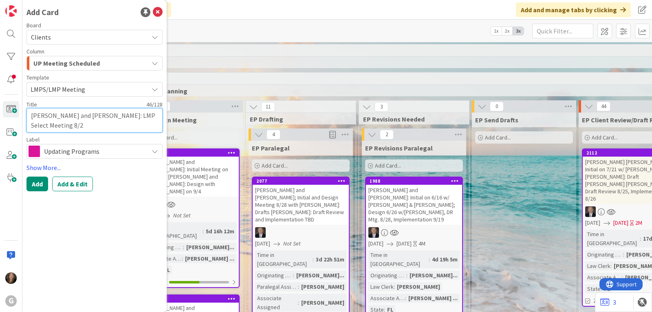
type textarea "x"
type textarea "Smith, Abe and Shelley: LMP Select Meeting 8/28"
click at [78, 186] on button "Add & Edit" at bounding box center [72, 183] width 41 height 15
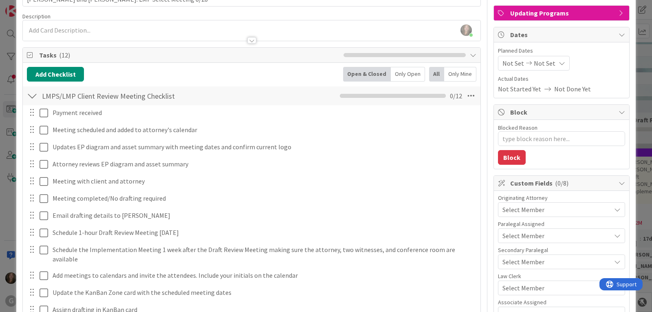
scroll to position [81, 0]
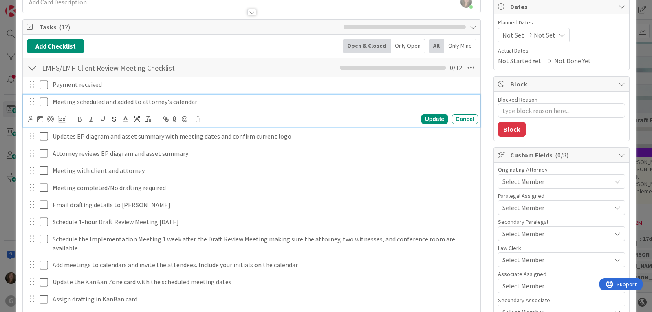
click at [45, 101] on icon at bounding box center [46, 102] width 12 height 10
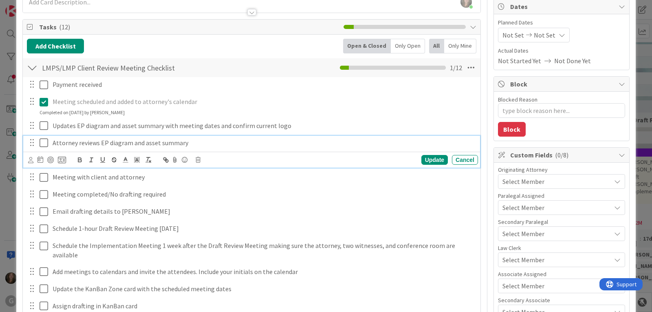
click at [46, 141] on icon at bounding box center [46, 143] width 12 height 10
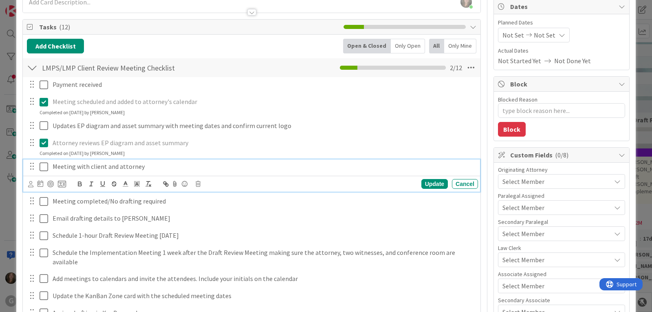
click at [44, 171] on icon at bounding box center [46, 167] width 12 height 10
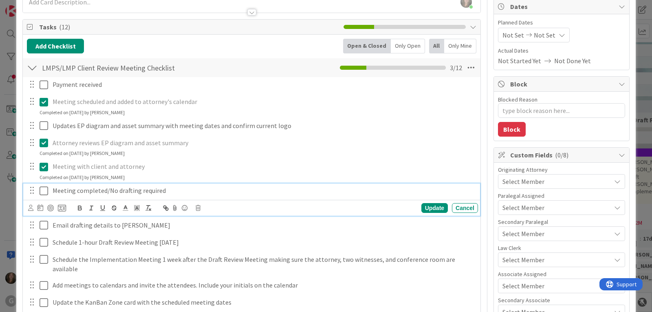
click at [43, 192] on icon at bounding box center [46, 191] width 12 height 10
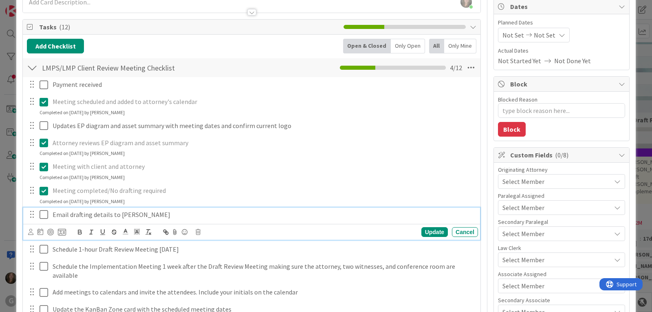
click at [101, 218] on p "Email drafting details to Shari" at bounding box center [264, 214] width 422 height 9
click at [196, 233] on icon at bounding box center [198, 232] width 5 height 6
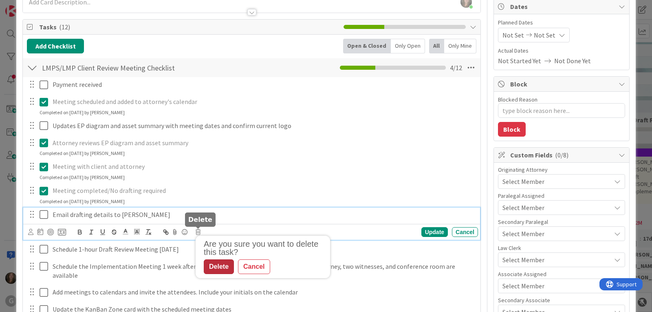
click at [212, 267] on div "Delete" at bounding box center [219, 266] width 30 height 15
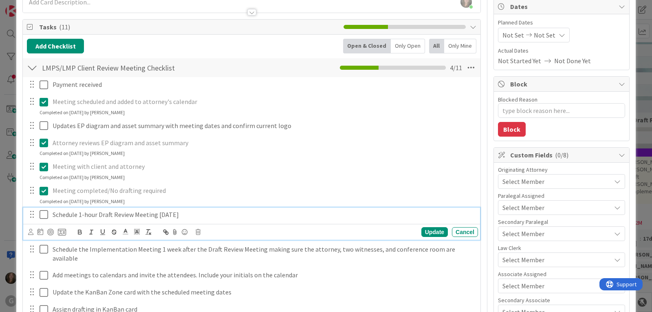
click at [174, 215] on p "Schedule 1-hour Draft Review Meeting 3 weeks later" at bounding box center [264, 214] width 422 height 9
click at [198, 233] on icon at bounding box center [198, 232] width 5 height 6
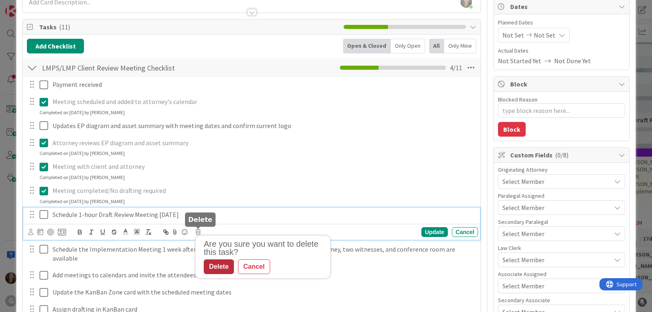
click at [217, 265] on div "Delete" at bounding box center [219, 266] width 30 height 15
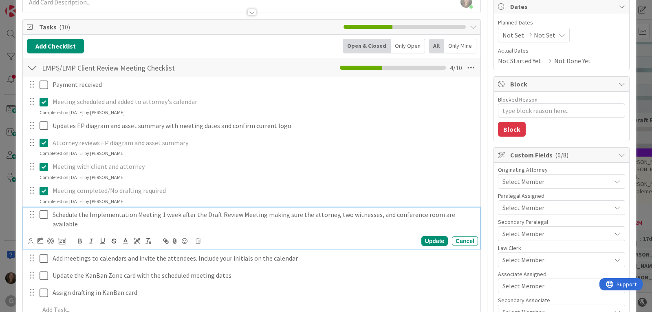
click at [168, 213] on p "Schedule the Implementation Meeting 1 week after the Draft Review Meeting makin…" at bounding box center [264, 219] width 422 height 18
click at [198, 238] on icon at bounding box center [198, 241] width 5 height 6
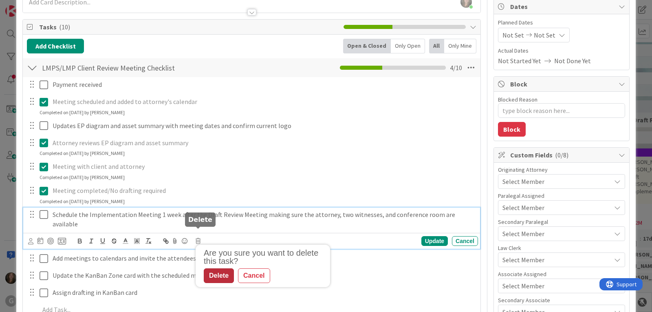
click at [221, 268] on div "Delete" at bounding box center [219, 275] width 30 height 15
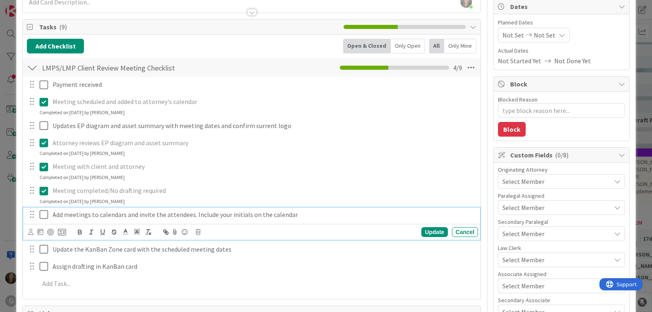
click at [156, 215] on p "Add meetings to calendars and invite the attendees. Include your initials on th…" at bounding box center [264, 214] width 422 height 9
click at [197, 233] on icon at bounding box center [198, 232] width 5 height 6
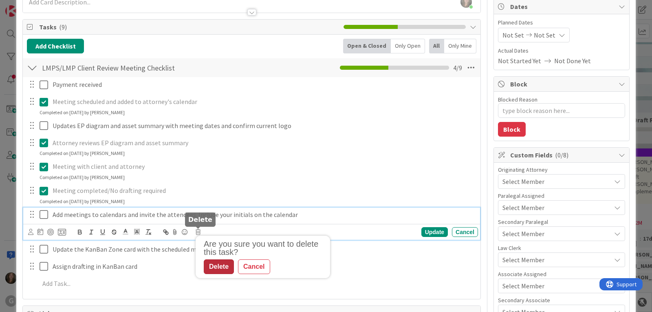
click at [220, 265] on div "Delete" at bounding box center [219, 266] width 30 height 15
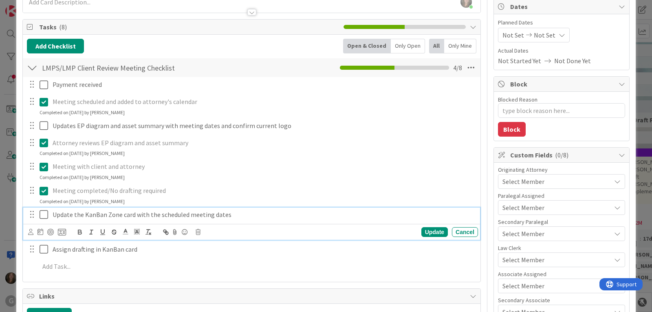
click at [174, 216] on p "Update the KanBan Zone card with the scheduled meeting dates" at bounding box center [264, 214] width 422 height 9
click at [198, 232] on icon at bounding box center [198, 232] width 5 height 6
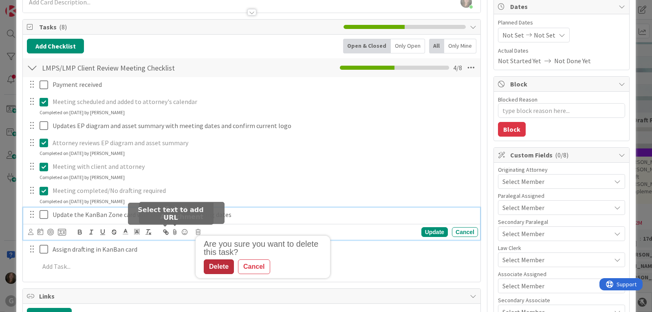
click at [222, 263] on div "Delete" at bounding box center [219, 266] width 30 height 15
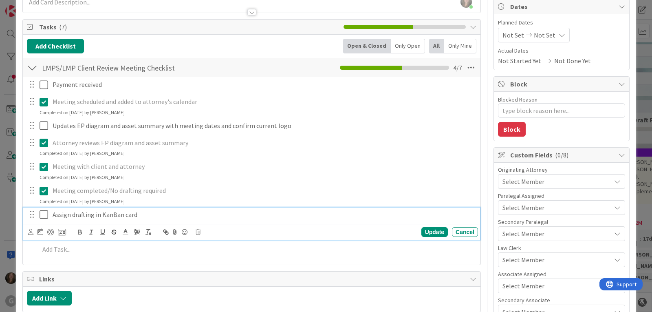
click at [123, 214] on p "Assign drafting in KanBan card" at bounding box center [264, 214] width 422 height 9
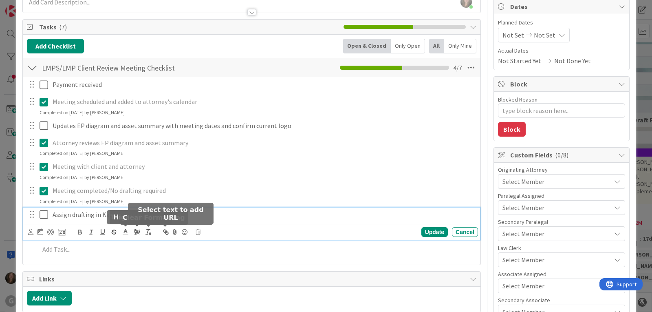
click at [198, 231] on icon at bounding box center [198, 232] width 5 height 6
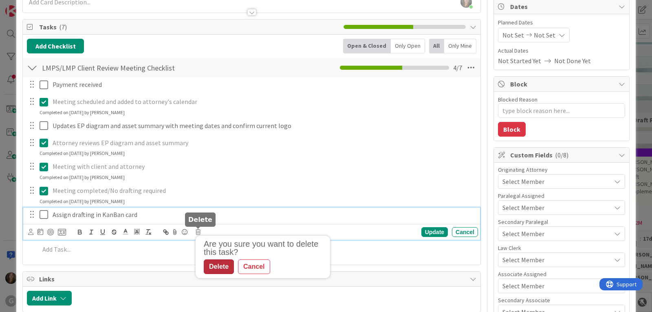
click at [213, 266] on div "Delete" at bounding box center [219, 266] width 30 height 15
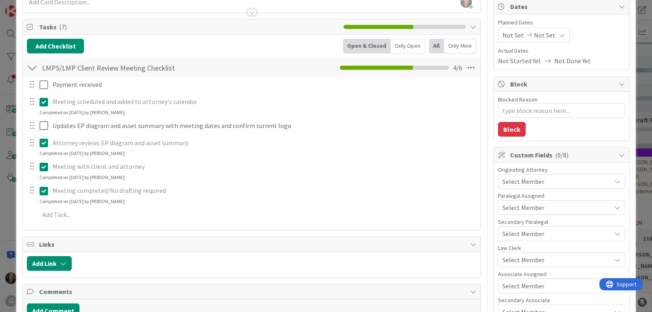
type textarea "x"
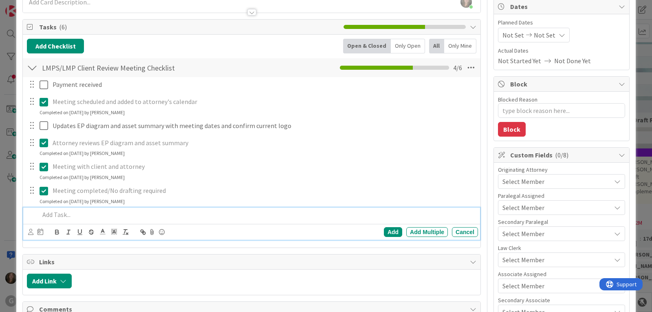
click at [55, 213] on p at bounding box center [257, 214] width 435 height 9
click at [30, 232] on icon at bounding box center [30, 232] width 5 height 6
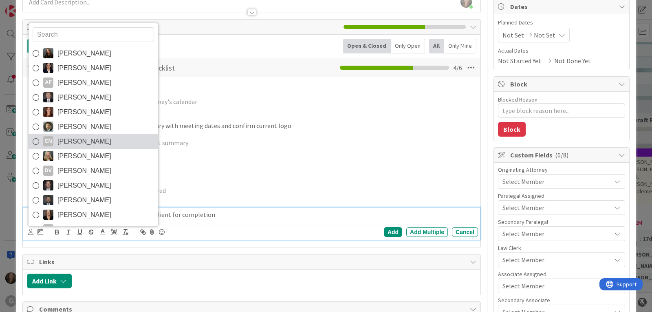
click at [95, 141] on span "Cindy Negron Vitilio" at bounding box center [84, 141] width 54 height 12
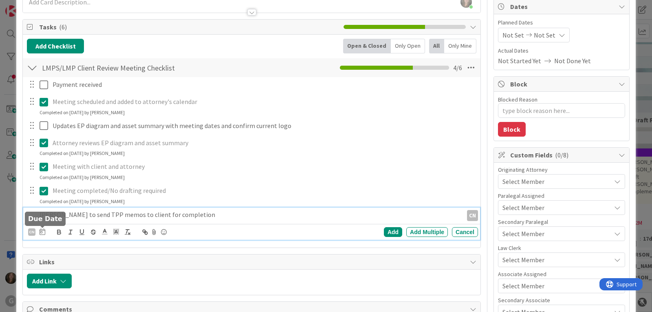
click at [42, 230] on icon at bounding box center [43, 231] width 6 height 7
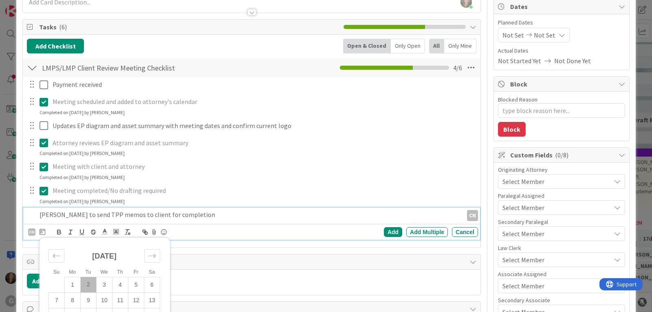
click at [90, 283] on td "2" at bounding box center [89, 284] width 16 height 15
click at [384, 229] on div "Add" at bounding box center [393, 232] width 18 height 10
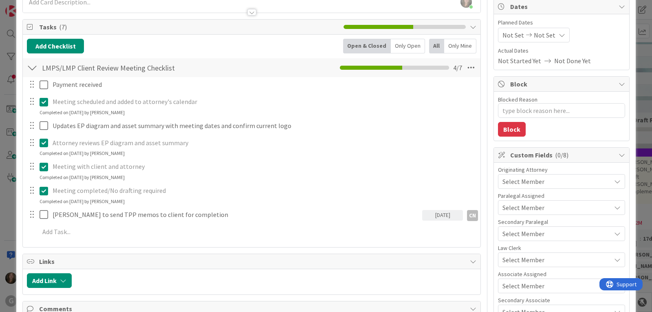
click at [584, 183] on div "Select Member" at bounding box center [556, 181] width 108 height 10
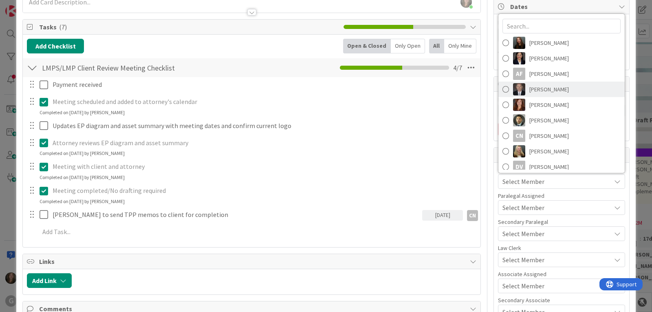
click at [561, 92] on link "[PERSON_NAME]" at bounding box center [561, 88] width 126 height 15
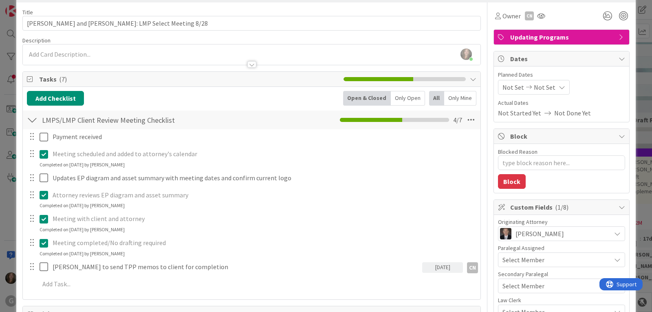
scroll to position [0, 0]
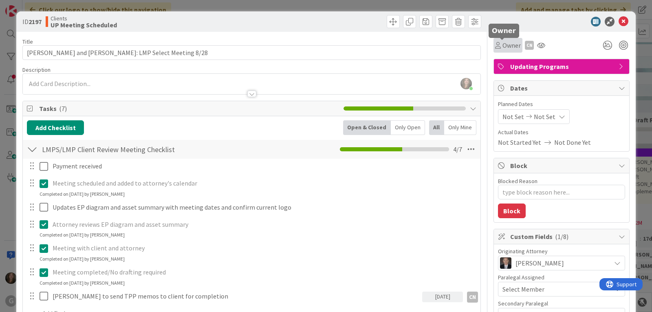
click at [502, 49] on span "Owner" at bounding box center [511, 45] width 18 height 10
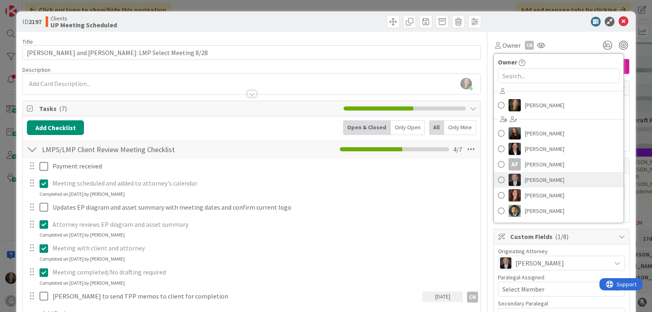
click at [508, 183] on img at bounding box center [514, 180] width 12 height 12
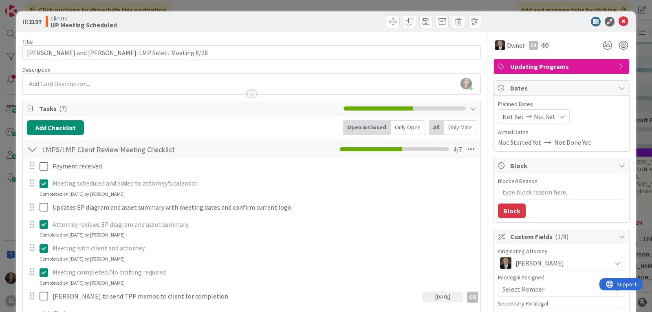
type textarea "x"
click at [506, 117] on span "Not Set" at bounding box center [513, 117] width 22 height 10
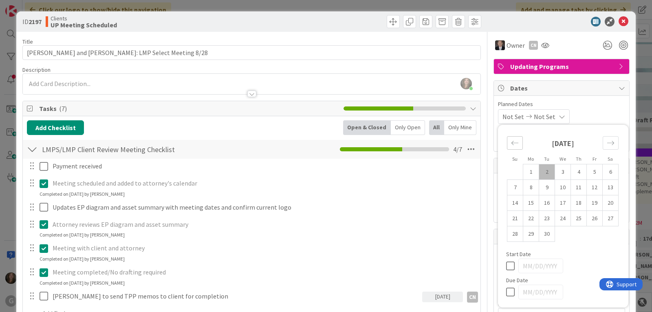
click at [512, 143] on icon "Move backward to switch to the previous month." at bounding box center [515, 143] width 8 height 8
click at [572, 236] on td "28" at bounding box center [579, 233] width 16 height 15
type input "[DATE]"
type textarea "x"
click at [575, 235] on td "28" at bounding box center [579, 233] width 16 height 15
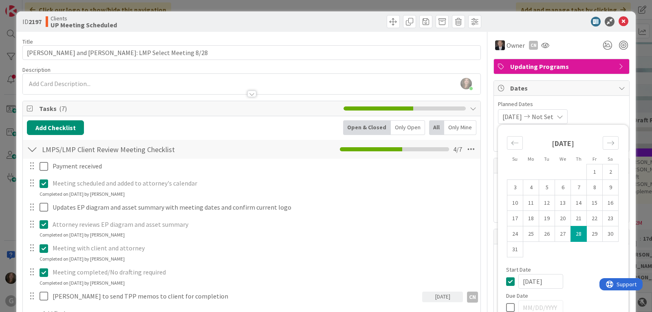
type input "[DATE]"
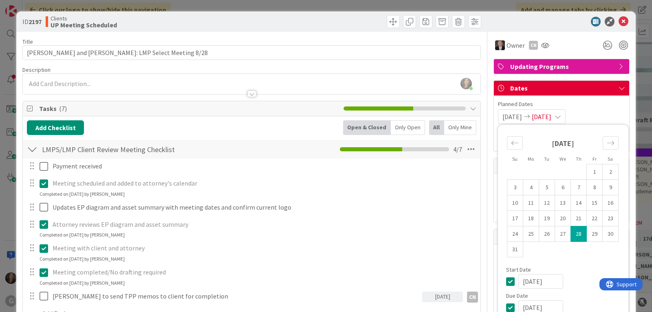
click at [607, 112] on div "08/28/2025 08/28/2025 Su Mo Tu We Th Fr Sa July 2025 1 2 3 4 5 6 7 8 9 10 11 12…" at bounding box center [561, 116] width 127 height 15
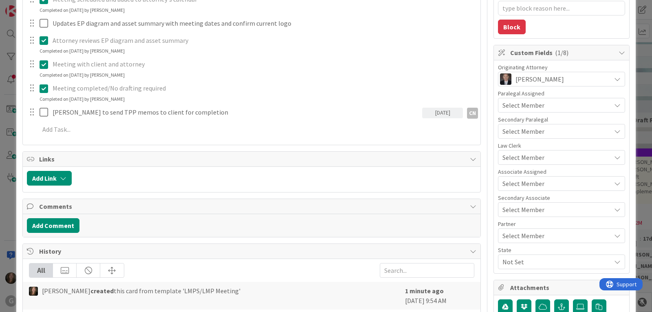
scroll to position [204, 0]
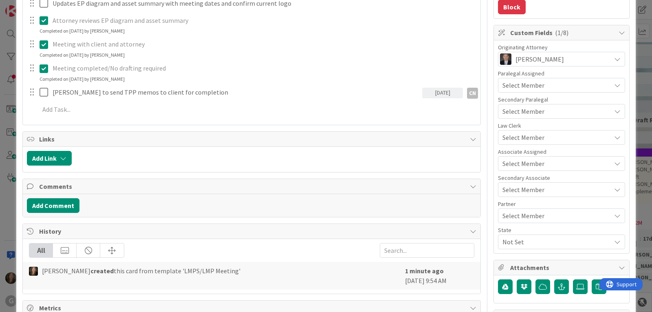
click at [511, 244] on span "Not Set" at bounding box center [556, 242] width 108 height 10
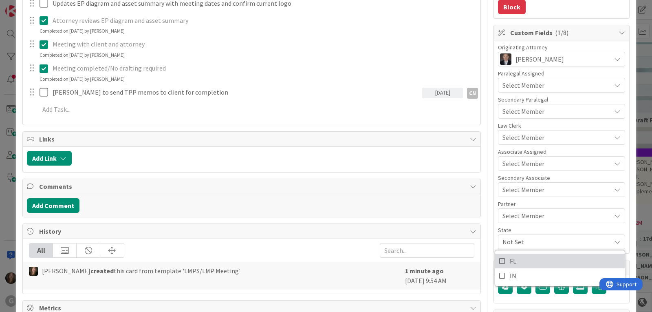
click at [510, 259] on span "FL" at bounding box center [513, 261] width 7 height 12
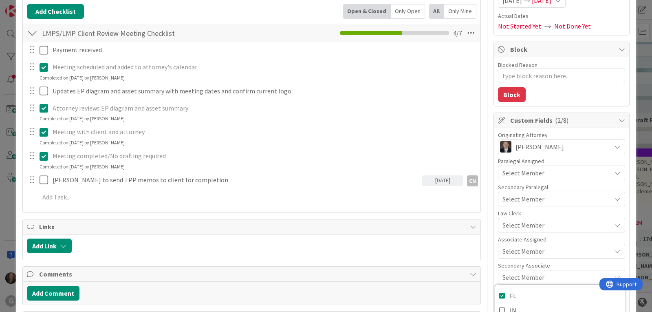
scroll to position [0, 0]
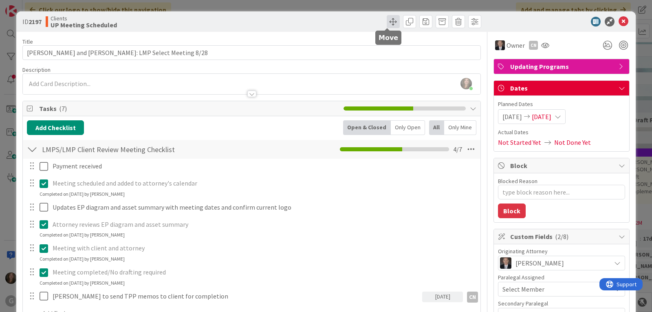
click at [388, 20] on span at bounding box center [393, 21] width 13 height 13
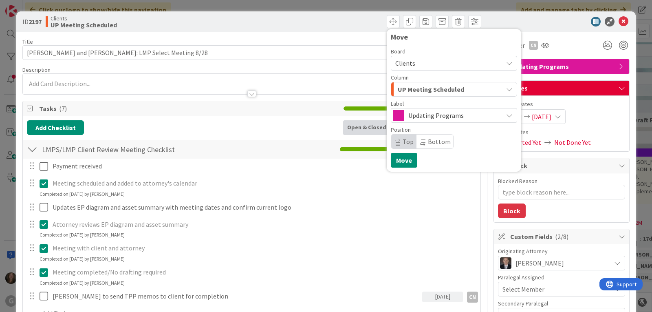
click at [494, 87] on div "UP Meeting Scheduled" at bounding box center [449, 89] width 107 height 13
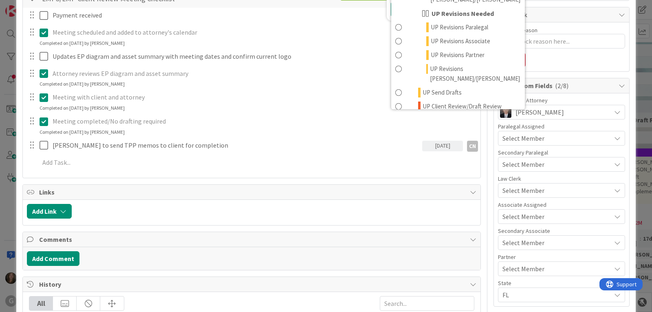
scroll to position [163, 0]
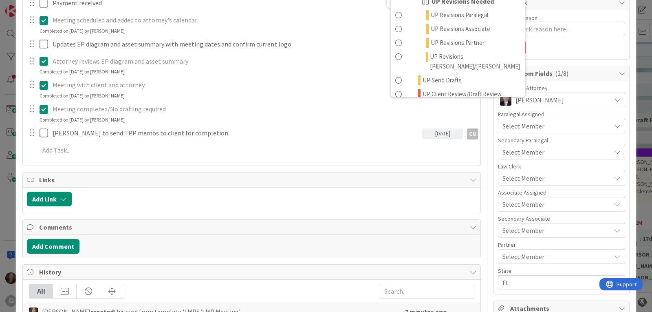
click at [422, 141] on span "UP Done" at bounding box center [433, 146] width 23 height 10
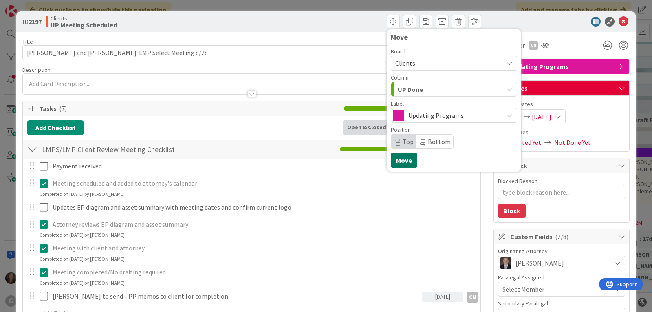
click at [394, 158] on button "Move" at bounding box center [404, 160] width 26 height 15
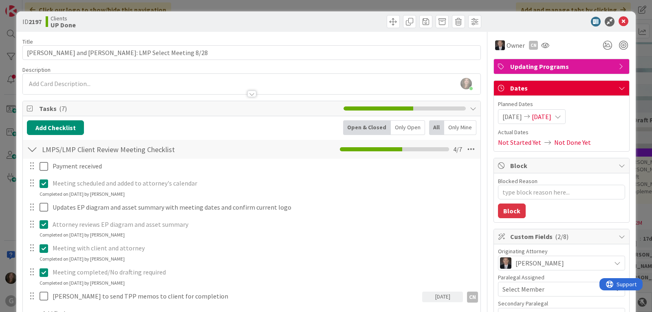
type textarea "x"
click at [618, 19] on icon at bounding box center [623, 22] width 10 height 10
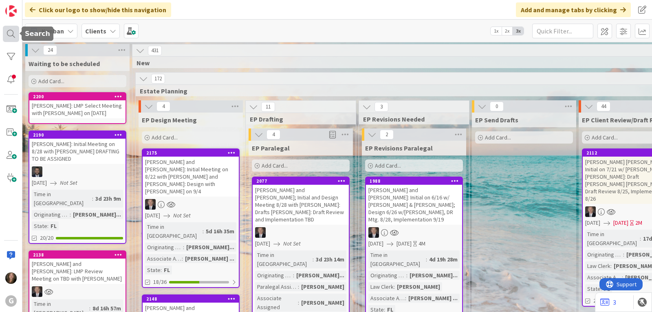
click at [9, 33] on div at bounding box center [11, 34] width 16 height 16
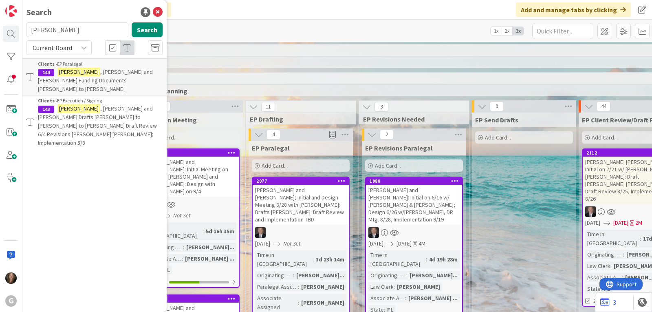
click at [87, 31] on input "smith" at bounding box center [77, 29] width 102 height 15
drag, startPoint x: 76, startPoint y: 32, endPoint x: 20, endPoint y: 23, distance: 56.9
click at [20, 23] on div "G Search smith Search Current Board Clients › EP Paralegal 144 Smith , Abraham …" at bounding box center [11, 156] width 22 height 312
type input "torp"
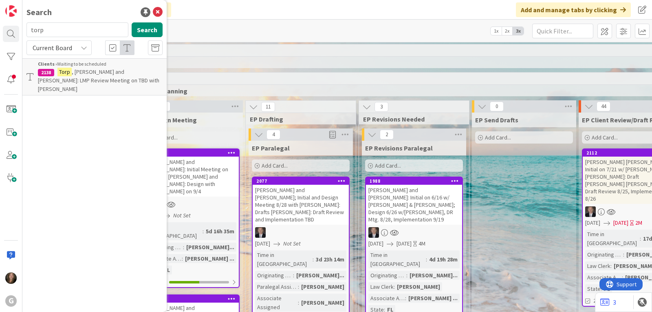
click at [55, 70] on p "Torp , Ron and Kathy: LMP Review Meeting on TBD with Chris" at bounding box center [100, 81] width 125 height 26
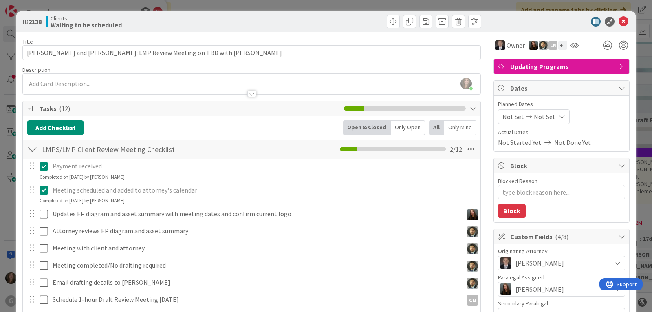
type textarea "x"
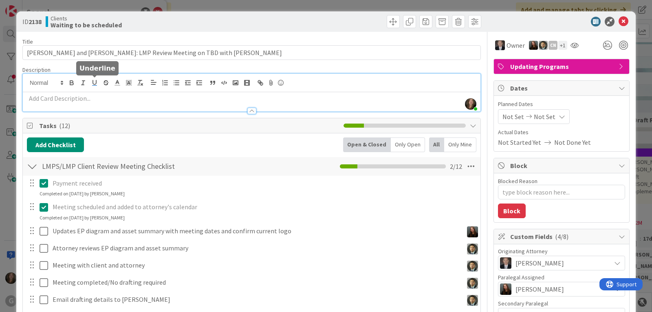
click at [99, 82] on div "Shari Brousseau joined 5 m ago" at bounding box center [251, 92] width 457 height 37
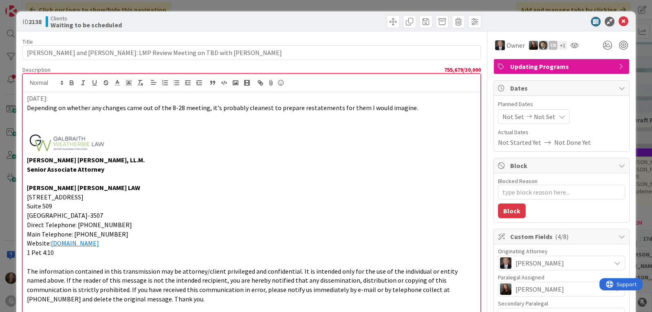
scroll to position [651, 0]
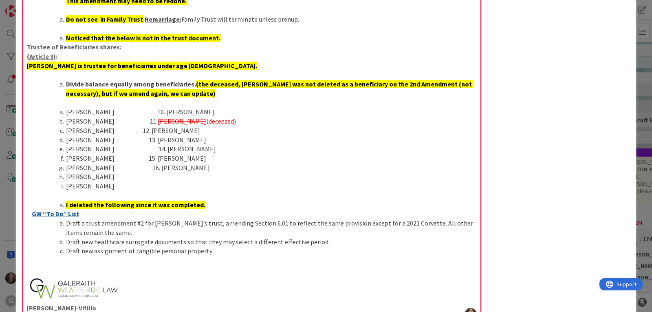
click at [154, 283] on p at bounding box center [251, 288] width 449 height 29
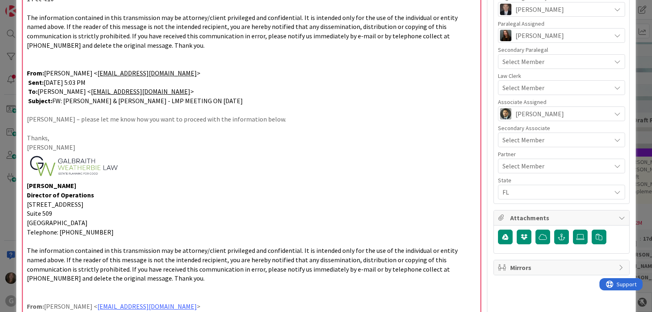
scroll to position [244, 0]
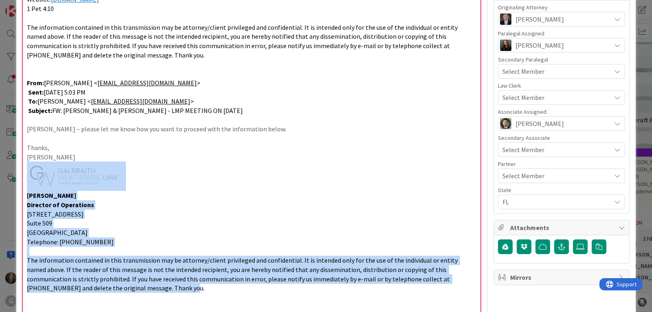
drag, startPoint x: 131, startPoint y: 288, endPoint x: 26, endPoint y: 182, distance: 149.2
click at [26, 182] on div "9/1/2025: Depending on whether any changes came out of the 8-28 meeting, it's p…" at bounding box center [251, 268] width 457 height 841
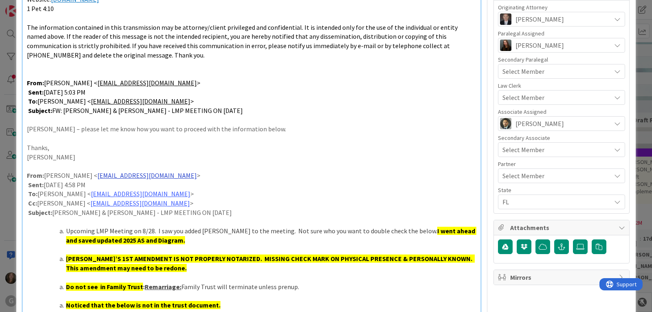
scroll to position [121, 0]
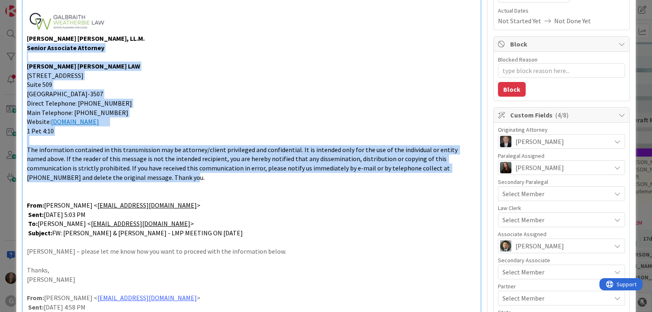
drag, startPoint x: 113, startPoint y: 179, endPoint x: 3, endPoint y: 44, distance: 173.8
click at [4, 45] on div "ID 2138 Clients Waiting to be scheduled Title 57 / 128 Torp, Ron and Kathy: LMP…" at bounding box center [326, 156] width 652 height 312
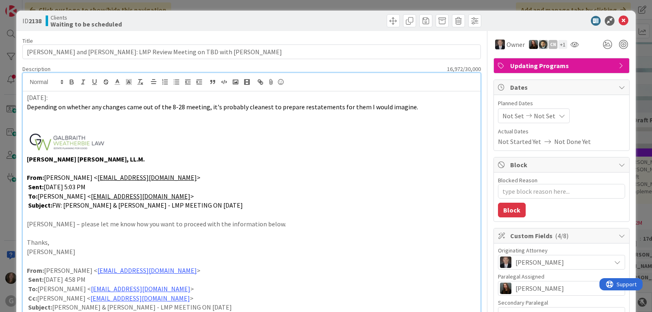
scroll to position [0, 0]
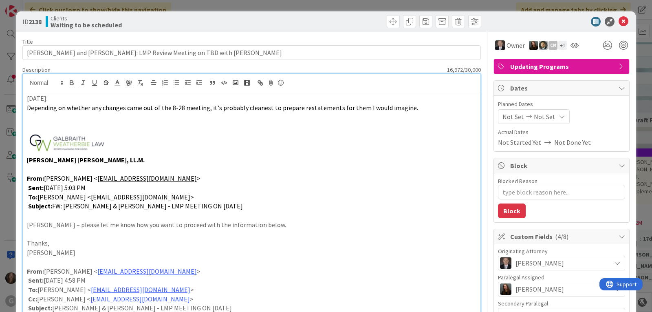
click at [153, 137] on p at bounding box center [251, 143] width 449 height 24
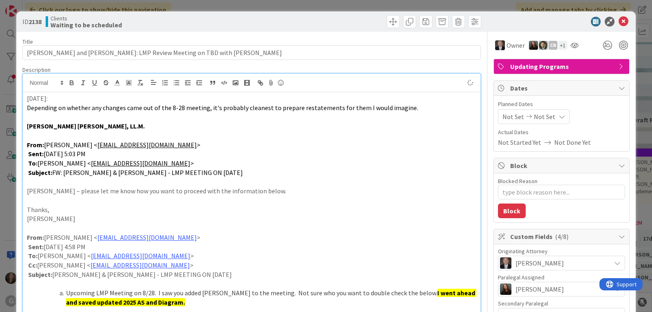
type textarea "x"
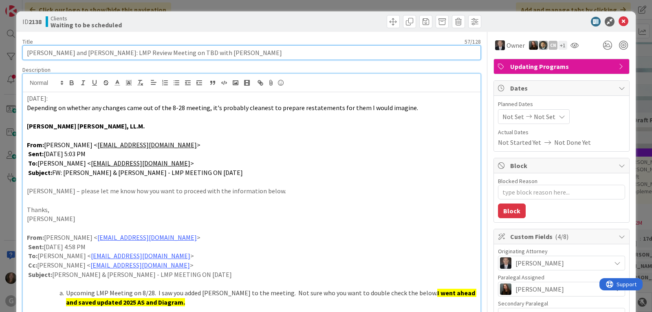
click at [161, 52] on input "[PERSON_NAME] and [PERSON_NAME]: LMP Review Meeting on TBD with [PERSON_NAME]" at bounding box center [251, 52] width 458 height 15
drag, startPoint x: 161, startPoint y: 52, endPoint x: 155, endPoint y: 52, distance: 6.1
click at [155, 52] on input "[PERSON_NAME] and [PERSON_NAME]: LMP Review Meeting on TBD with [PERSON_NAME]" at bounding box center [251, 52] width 458 height 15
type input "Torp, Ron and Kathy: LMP Review Meeting on 8/28with Chris"
type textarea "x"
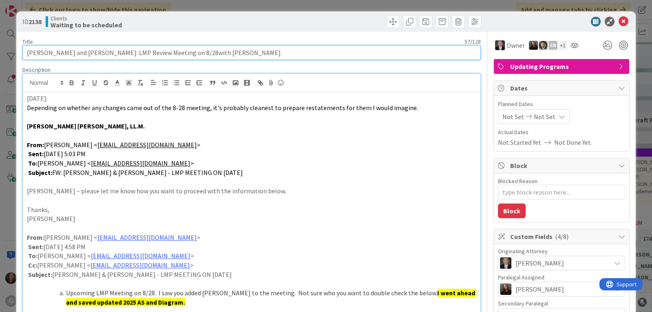
type input "Torp, Ron and Kathy: LMP Review Meeting on 8/28 with Chris"
type textarea "x"
drag, startPoint x: 162, startPoint y: 51, endPoint x: 150, endPoint y: 51, distance: 11.8
click at [150, 51] on input "Torp, Ron and Kathy: LMP Review Meeting on 8/28 with Chris" at bounding box center [251, 52] width 458 height 15
type input "[PERSON_NAME] and [PERSON_NAME]: LMP Review Meeting on TBD with [PERSON_NAME]"
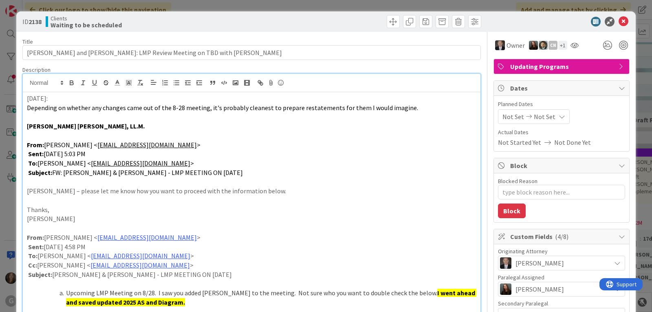
click at [205, 111] on span "Depending on whether any changes came out of the 8-28 meeting, it's probably cl…" at bounding box center [222, 107] width 391 height 8
click at [618, 20] on icon at bounding box center [623, 22] width 10 height 10
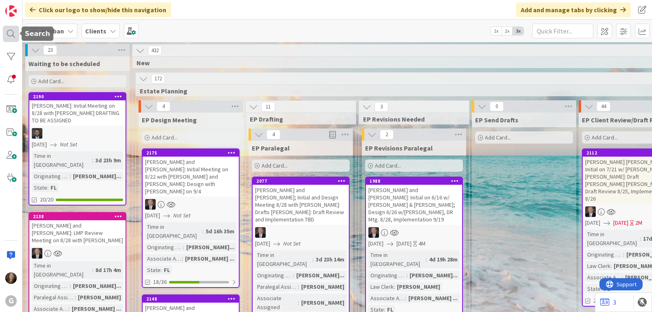
click at [14, 35] on div at bounding box center [11, 34] width 16 height 16
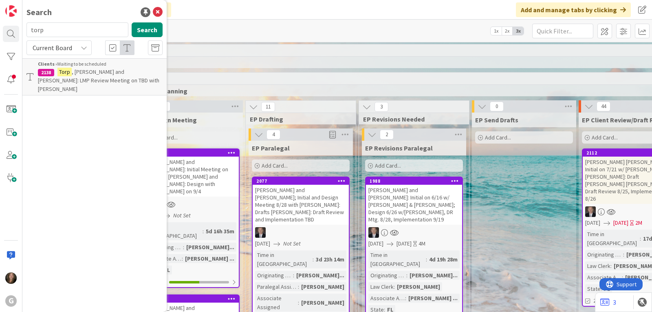
drag, startPoint x: 71, startPoint y: 28, endPoint x: 21, endPoint y: 30, distance: 50.1
click at [21, 30] on div "G Search torp Search Current Board Clients › Waiting to be scheduled 2138 Torp …" at bounding box center [11, 156] width 22 height 312
type input "kemp"
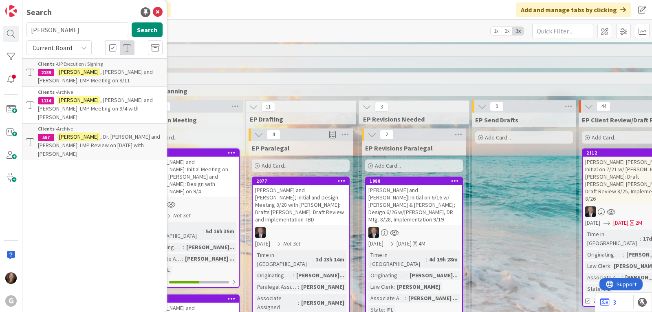
click at [63, 73] on mark "Kemp" at bounding box center [78, 72] width 43 height 9
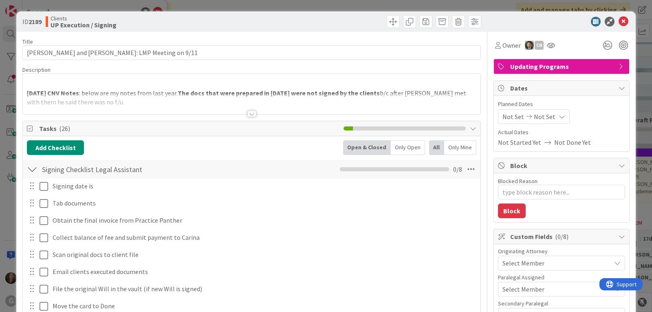
type textarea "x"
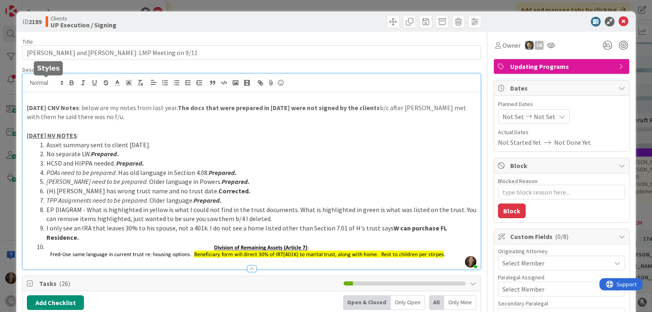
click at [40, 82] on div "Shari Brousseau just joined 8.28.25 CNV Notes : below are my notes from last ye…" at bounding box center [251, 171] width 457 height 195
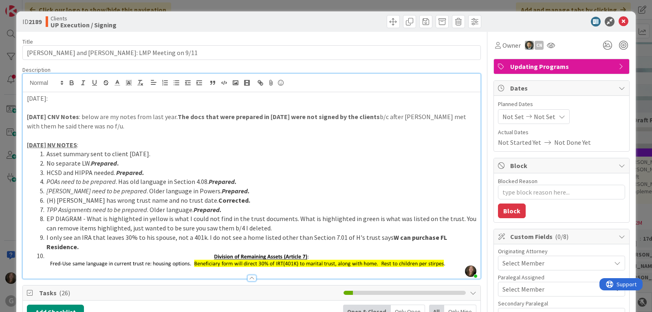
click at [44, 108] on p at bounding box center [251, 107] width 449 height 9
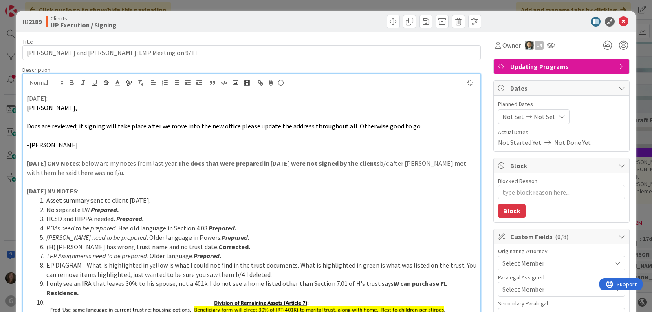
type textarea "x"
click at [618, 18] on icon at bounding box center [623, 22] width 10 height 10
